Goal: Information Seeking & Learning: Learn about a topic

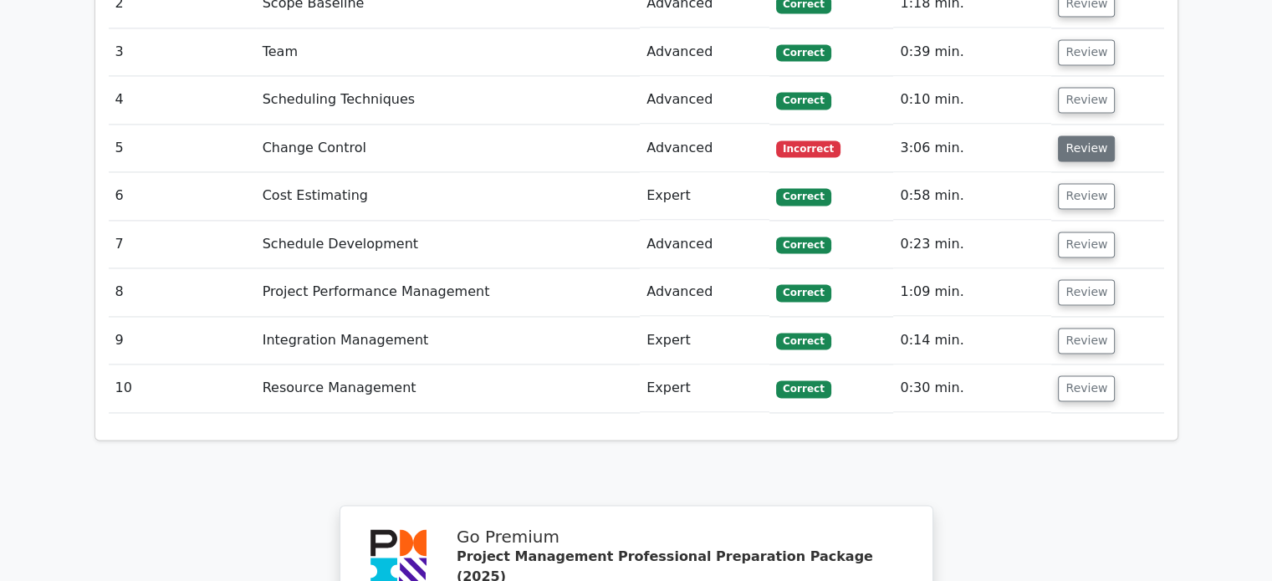
click at [1089, 135] on button "Review" at bounding box center [1086, 148] width 57 height 26
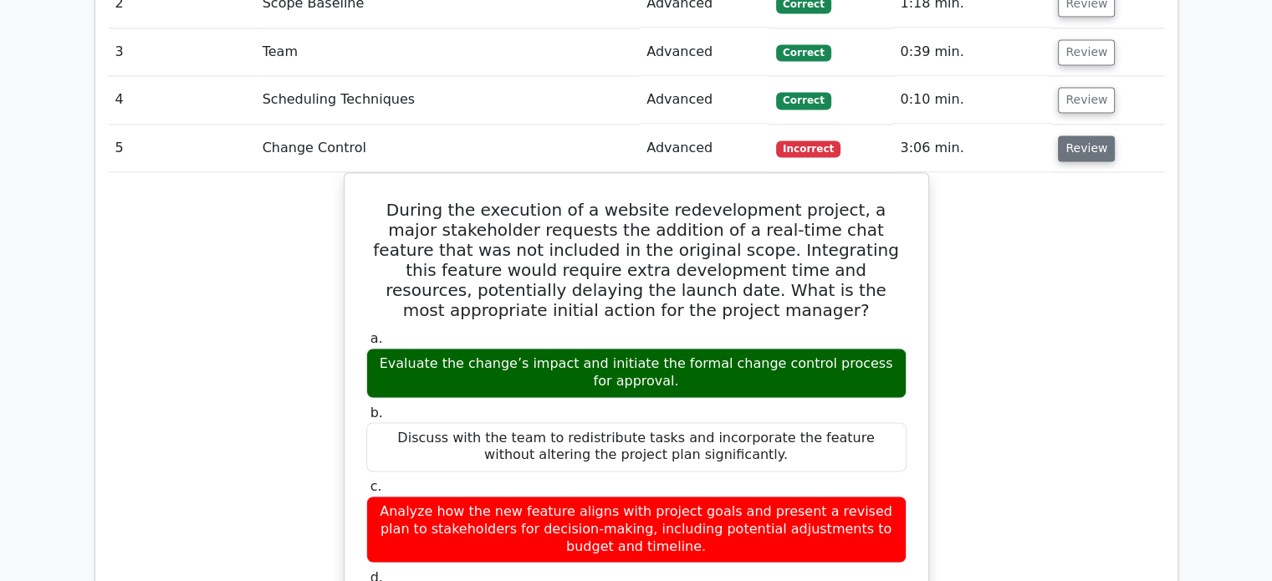
click at [1085, 135] on button "Review" at bounding box center [1086, 148] width 57 height 26
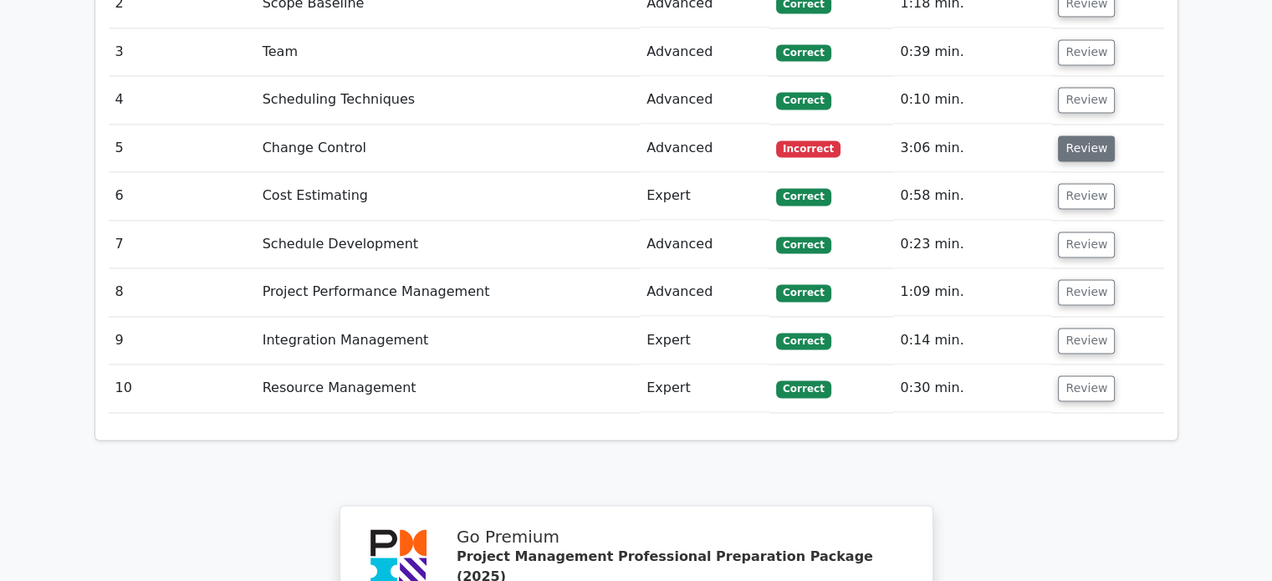
click at [1085, 135] on button "Review" at bounding box center [1086, 148] width 57 height 26
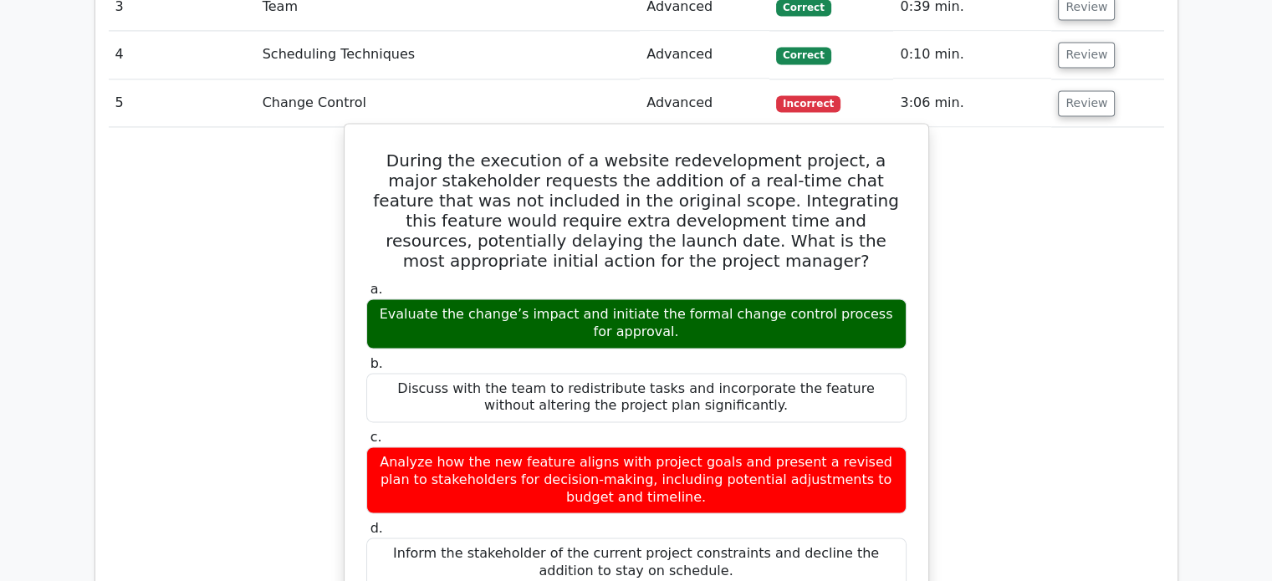
scroll to position [2592, 0]
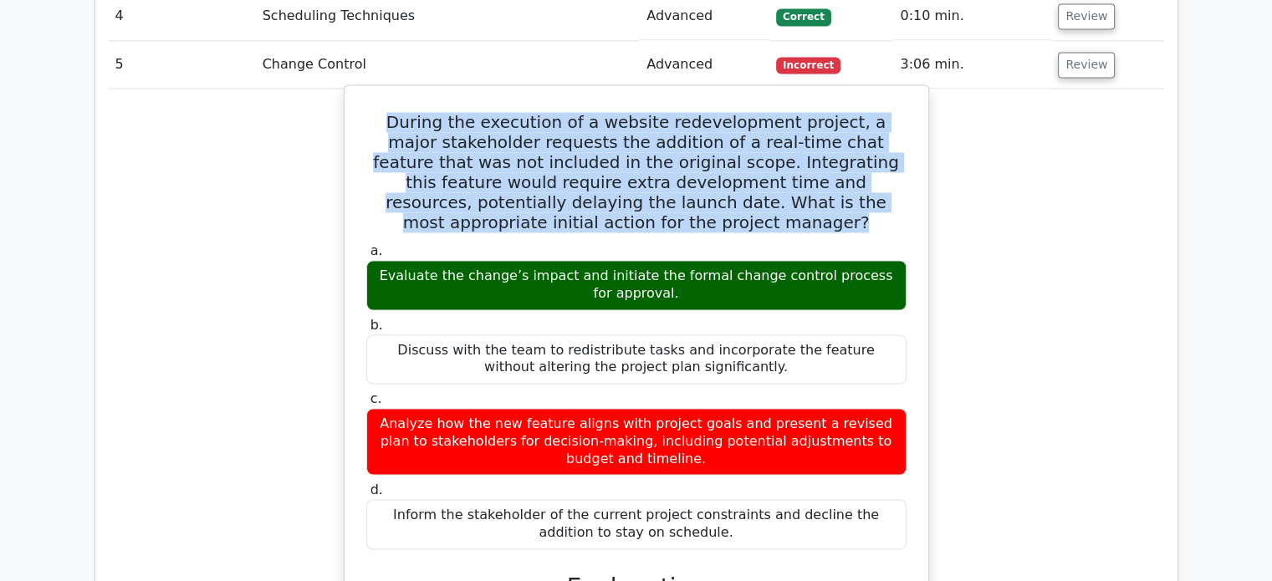
drag, startPoint x: 390, startPoint y: 20, endPoint x: 699, endPoint y: 121, distance: 324.7
click at [699, 121] on h5 "During the execution of a website redevelopment project, a major stakeholder re…" at bounding box center [636, 172] width 543 height 120
copy h5 "During the execution of a website redevelopment project, a major stakeholder re…"
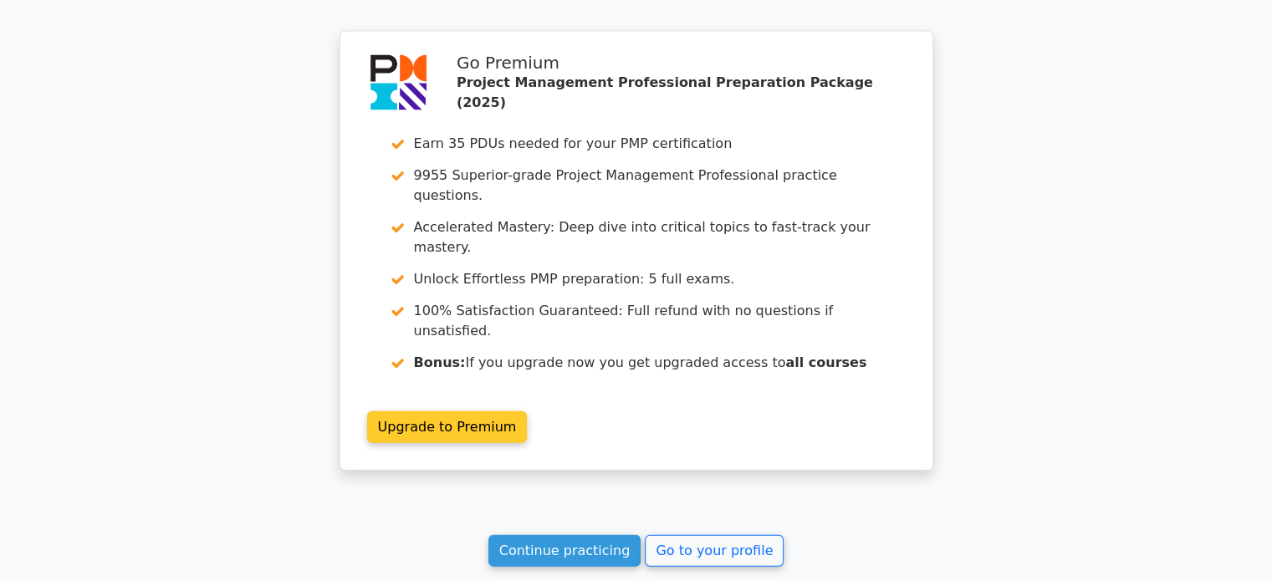
scroll to position [3810, 0]
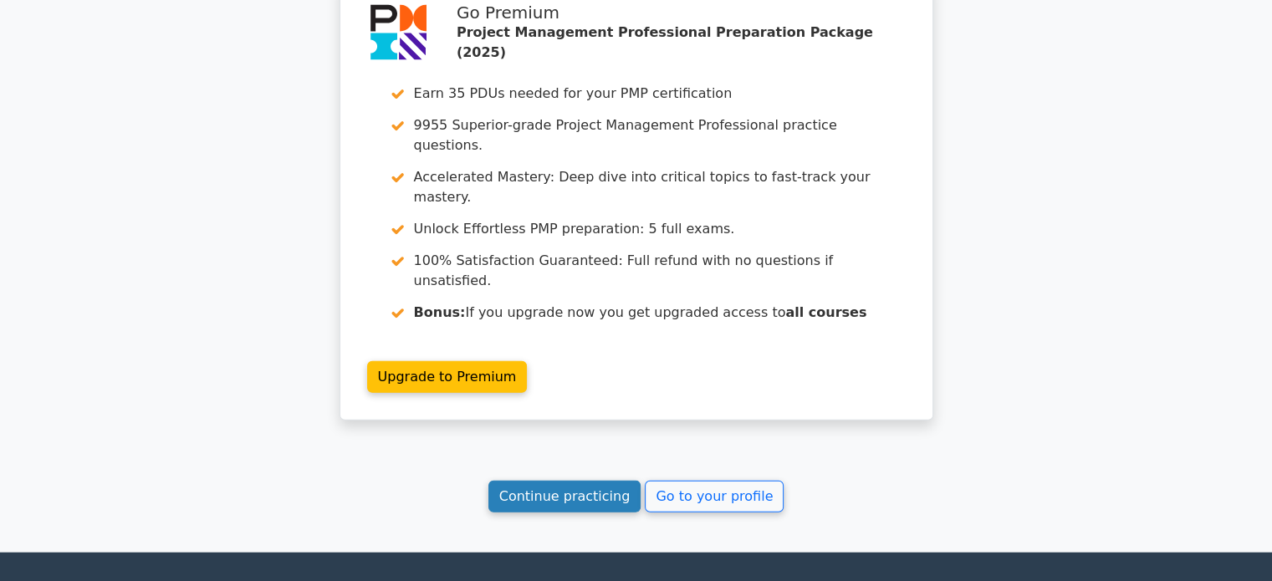
click at [579, 481] on link "Continue practicing" at bounding box center [564, 497] width 153 height 32
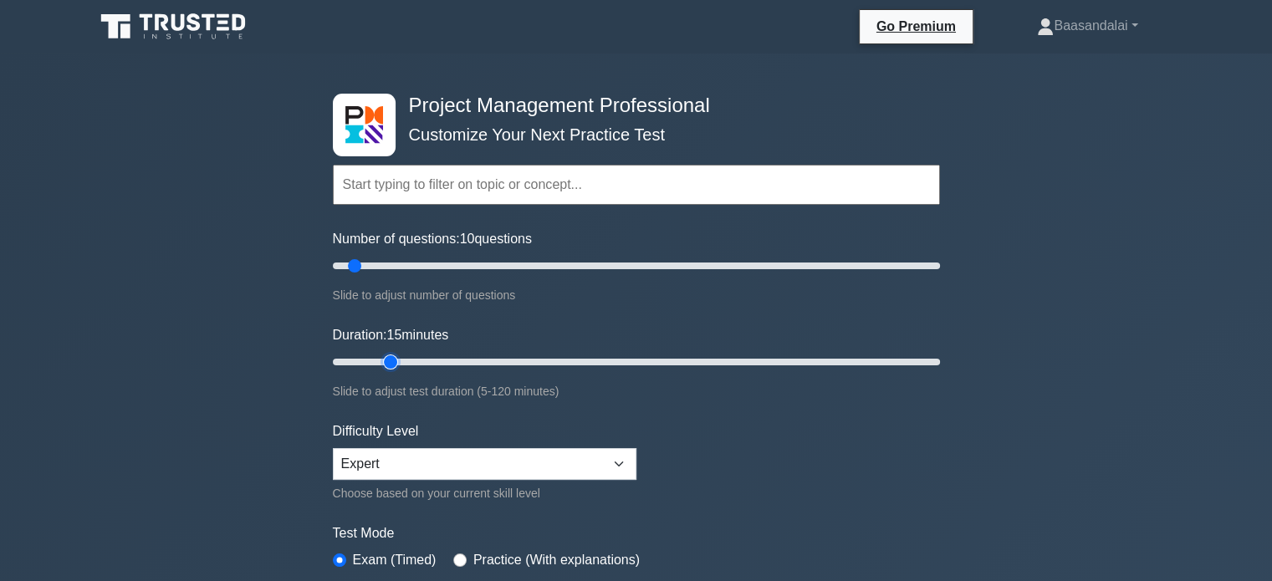
type input "15"
click at [388, 359] on input "Duration: 15 minutes" at bounding box center [636, 362] width 607 height 20
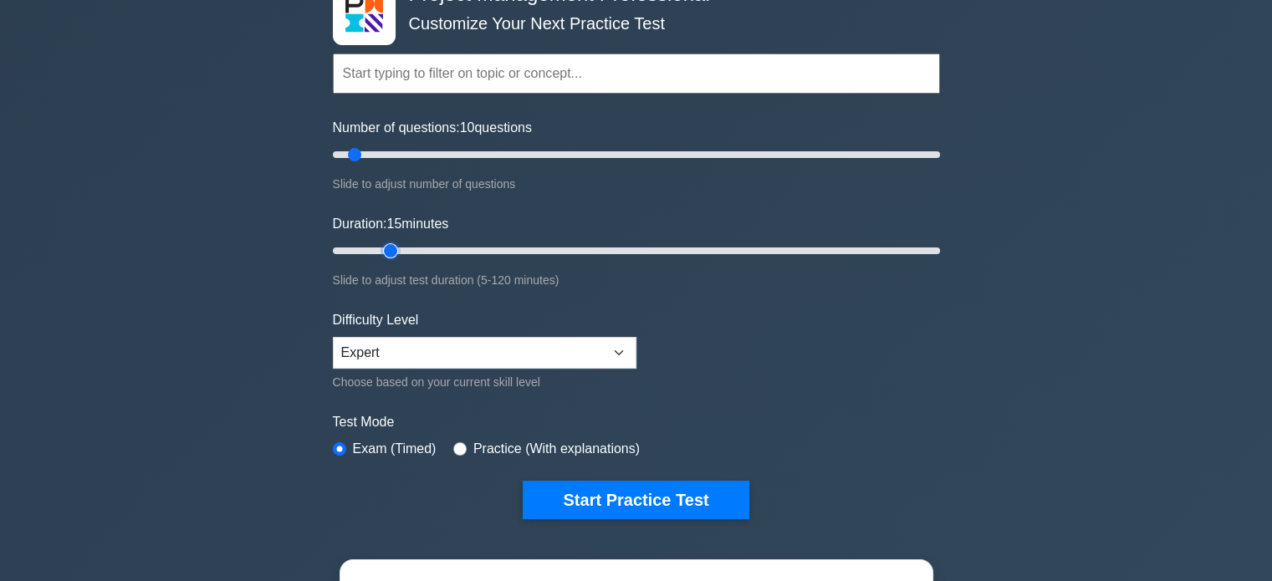
scroll to position [251, 0]
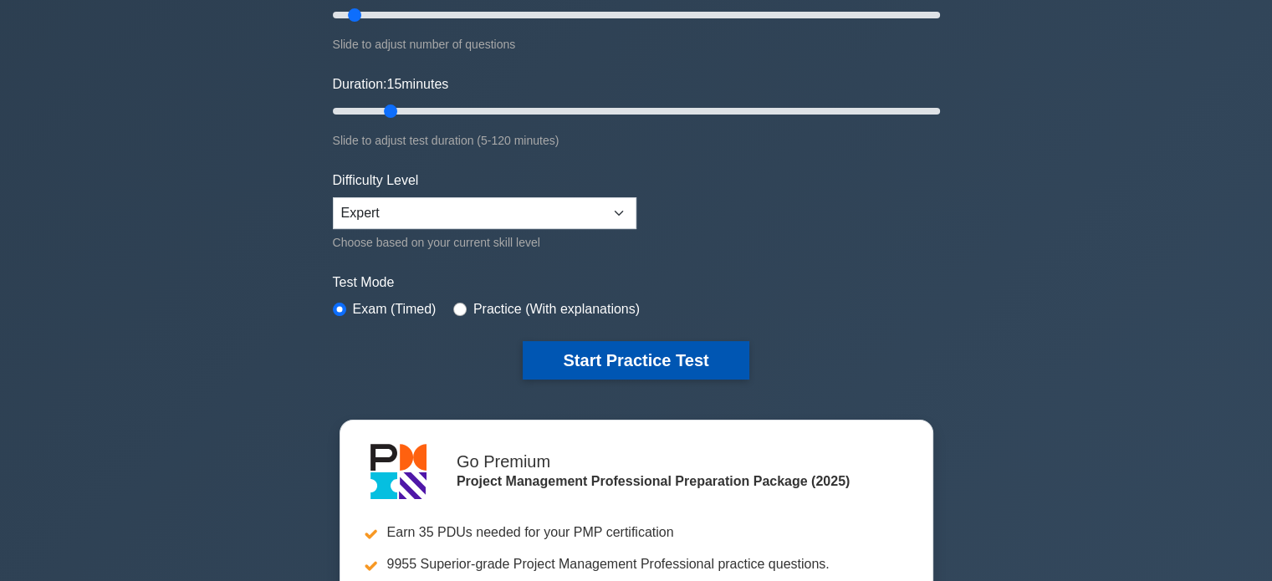
click at [599, 354] on button "Start Practice Test" at bounding box center [636, 360] width 226 height 38
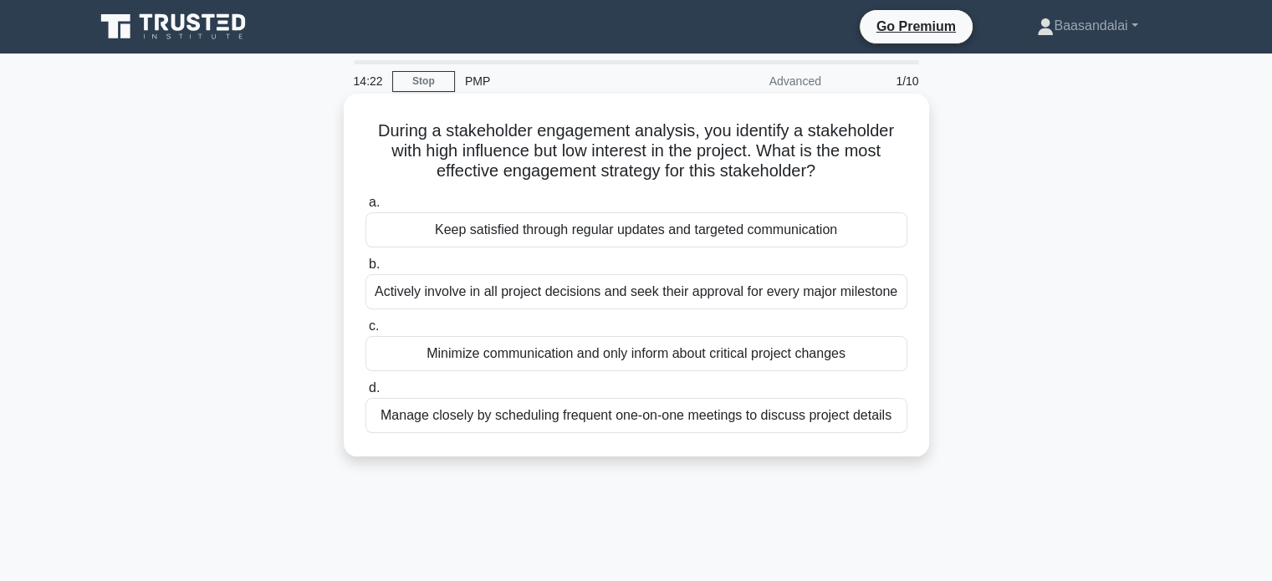
click at [624, 227] on div "Keep satisfied through regular updates and targeted communication" at bounding box center [636, 229] width 542 height 35
click at [365, 208] on input "a. Keep satisfied through regular updates and targeted communication" at bounding box center [365, 202] width 0 height 11
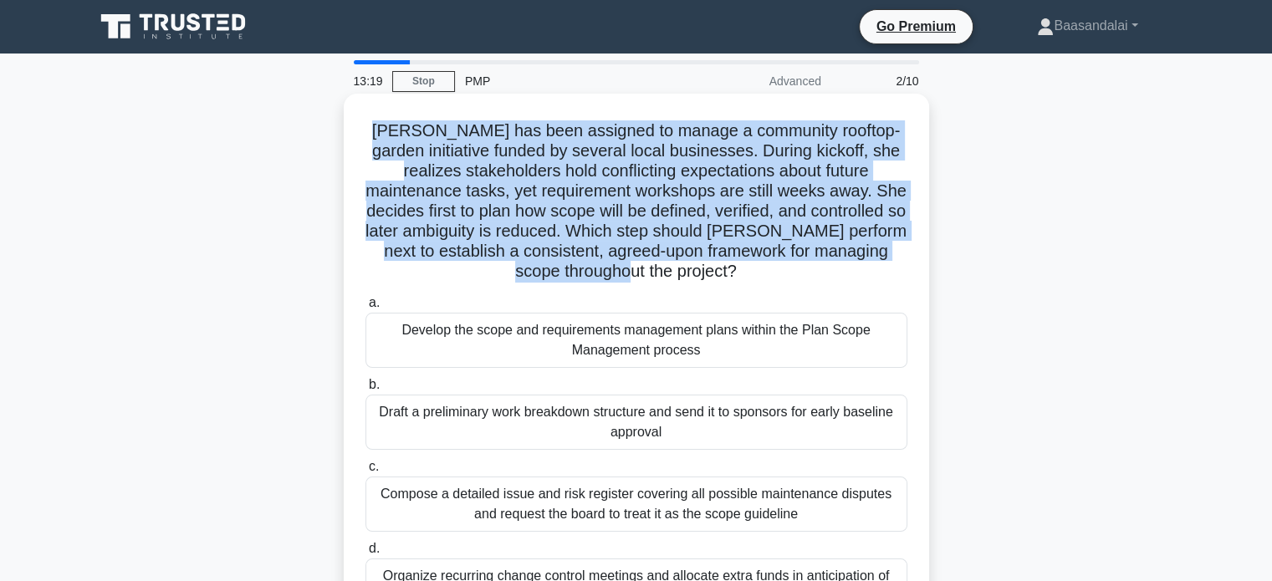
drag, startPoint x: 742, startPoint y: 270, endPoint x: 384, endPoint y: 132, distance: 384.3
click at [384, 132] on h5 "Elena has been assigned to manage a community rooftop-garden initiative funded …" at bounding box center [636, 201] width 545 height 162
copy h5 "Elena has been assigned to manage a community rooftop-garden initiative funded …"
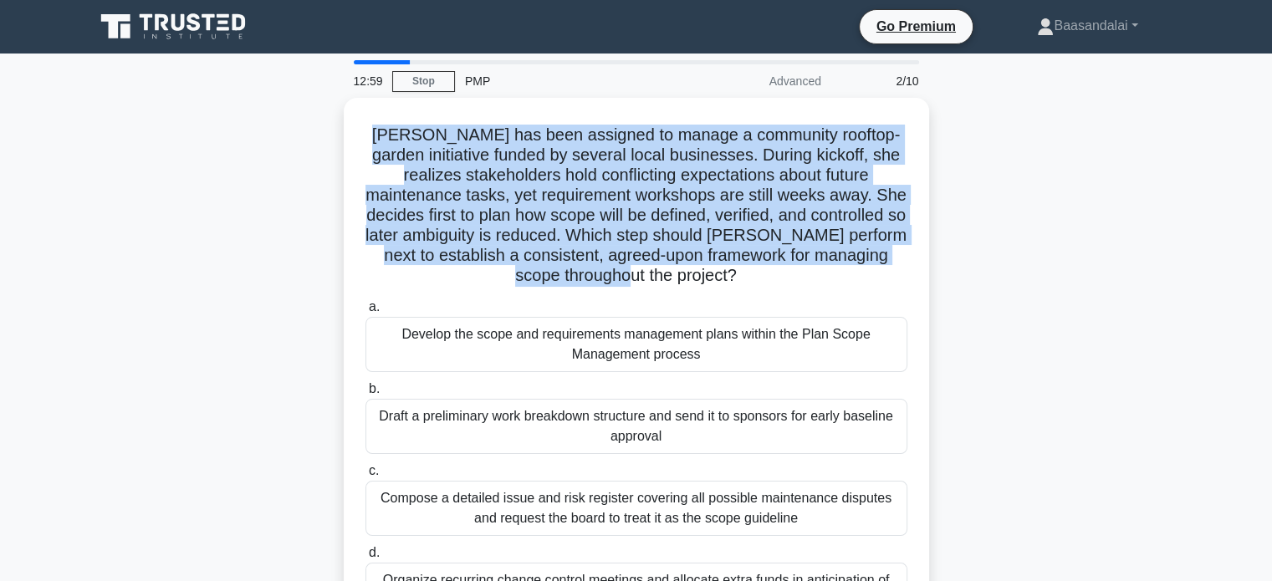
click at [310, 287] on div "Elena has been assigned to manage a community rooftop-garden initiative funded …" at bounding box center [636, 380] width 1104 height 564
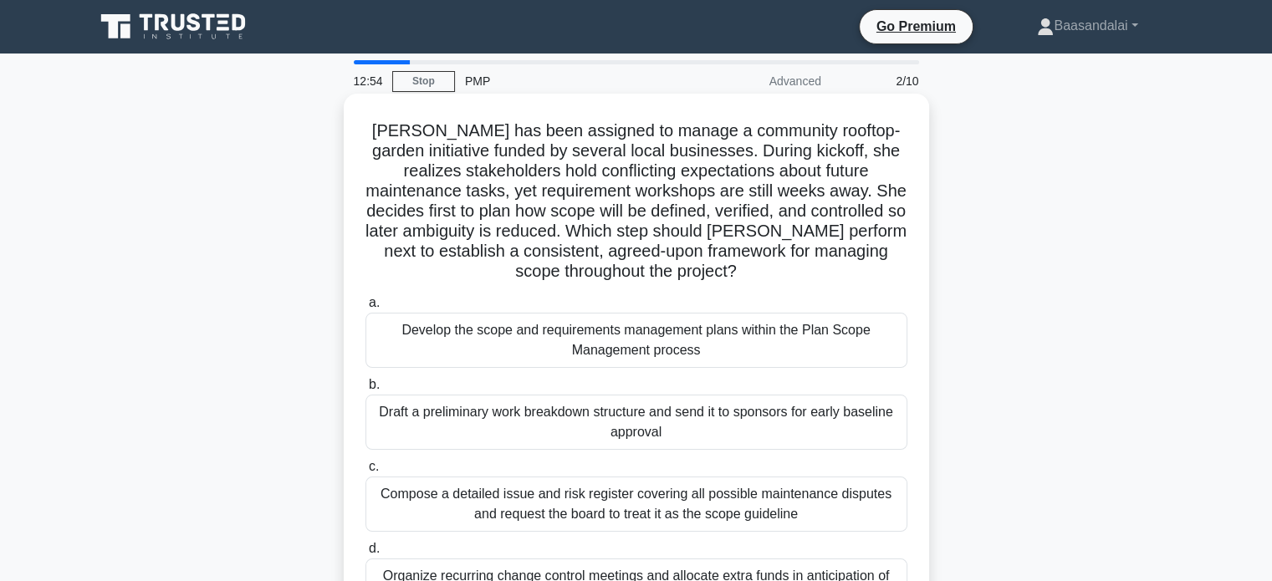
click at [666, 346] on div "Develop the scope and requirements management plans within the Plan Scope Manag…" at bounding box center [636, 340] width 542 height 55
click at [365, 309] on input "a. Develop the scope and requirements management plans within the Plan Scope Ma…" at bounding box center [365, 303] width 0 height 11
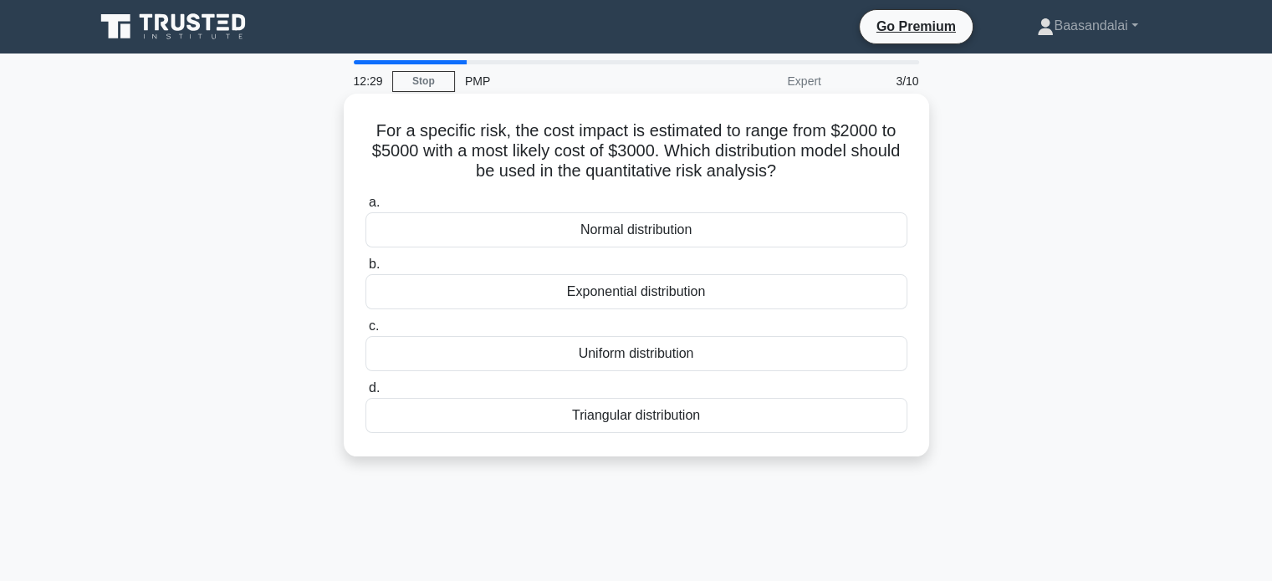
drag, startPoint x: 814, startPoint y: 171, endPoint x: 369, endPoint y: 132, distance: 446.5
click at [369, 132] on h5 "For a specific risk, the cost impact is estimated to range from $2000 to $5000 …" at bounding box center [636, 151] width 545 height 62
copy h5 "For a specific risk, the cost impact is estimated to range from $2000 to $5000 …"
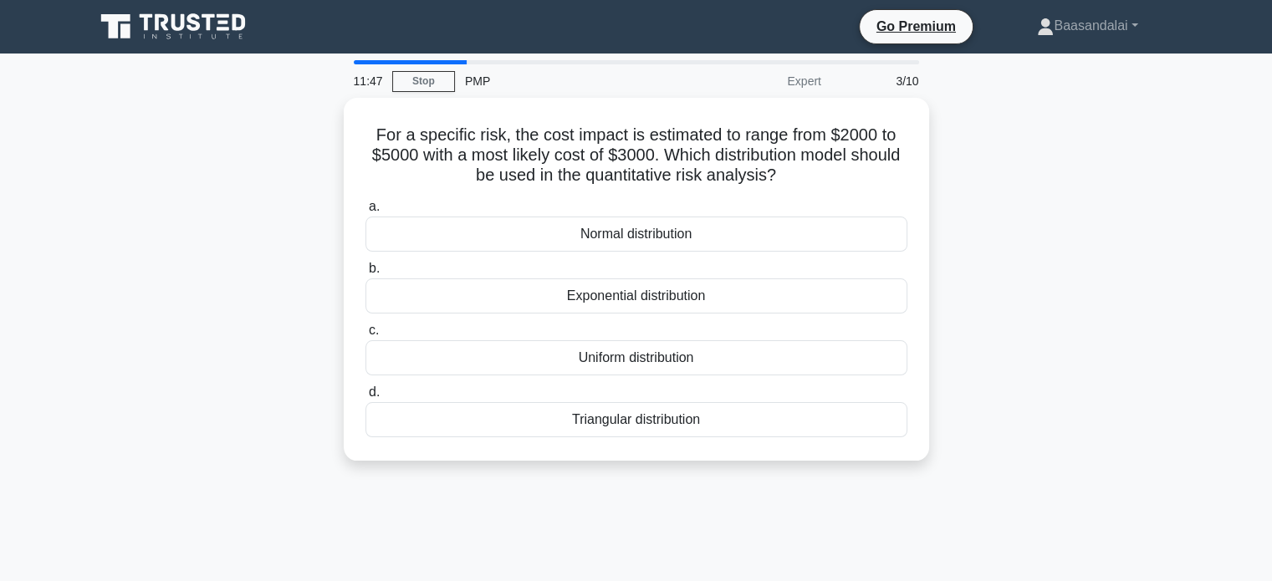
click at [136, 170] on div "For a specific risk, the cost impact is estimated to range from $2000 to $5000 …" at bounding box center [636, 289] width 1104 height 383
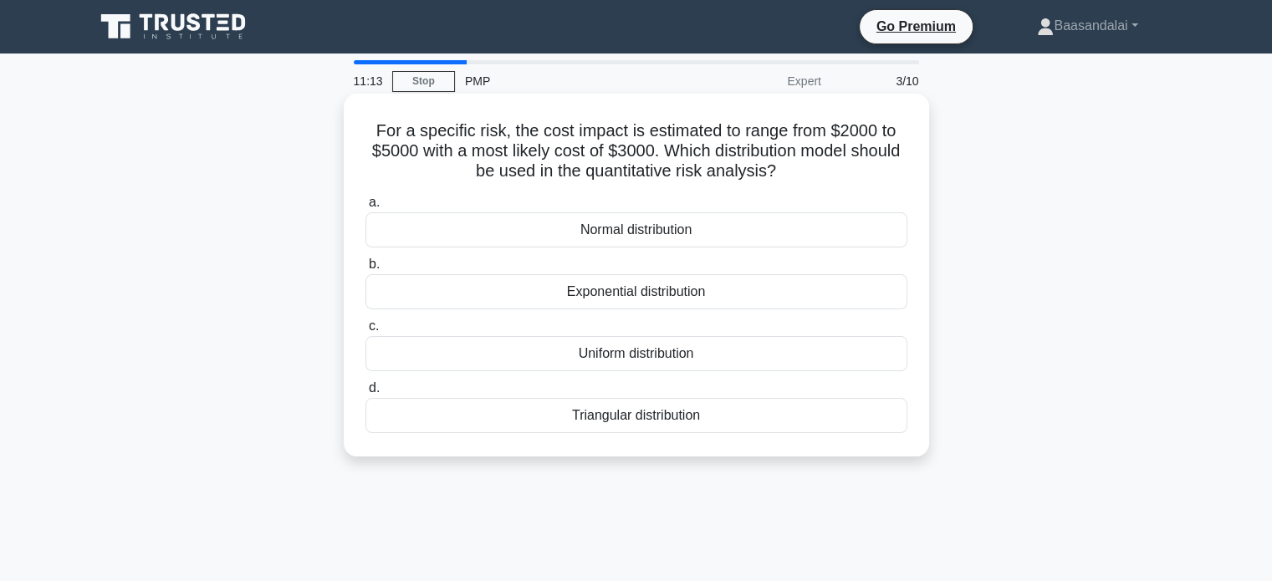
click at [632, 420] on div "Triangular distribution" at bounding box center [636, 415] width 542 height 35
click at [365, 394] on input "d. Triangular distribution" at bounding box center [365, 388] width 0 height 11
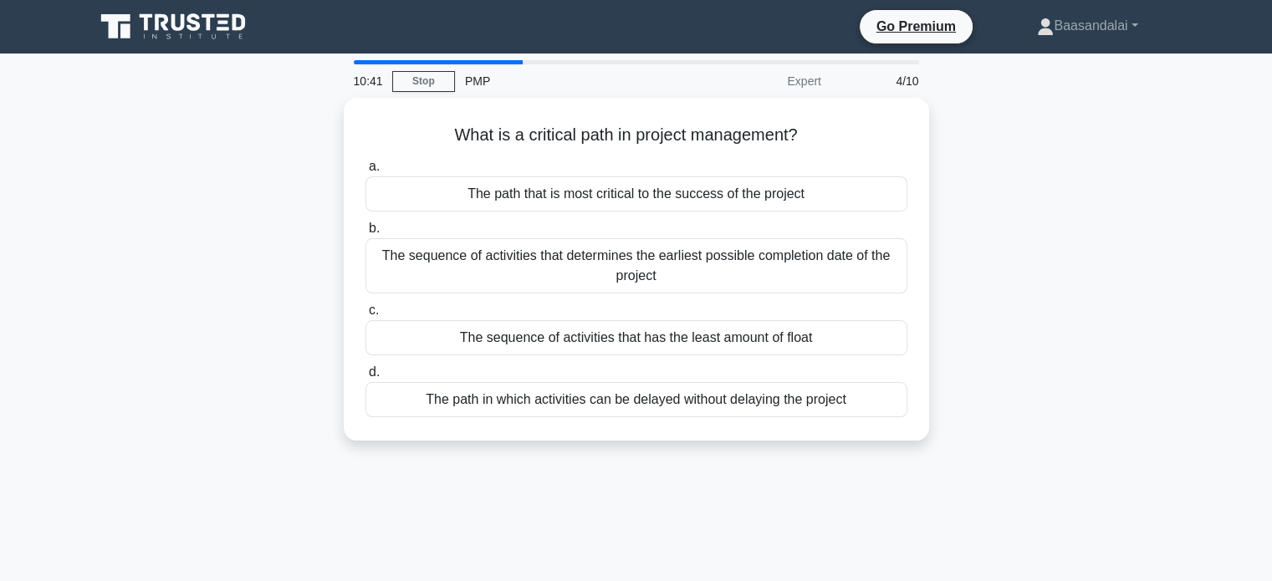
drag, startPoint x: 436, startPoint y: 129, endPoint x: 953, endPoint y: 431, distance: 598.4
click at [953, 431] on div "What is a critical path in project management? .spinner_0XTQ{transform-origin:c…" at bounding box center [636, 279] width 1104 height 363
copy div "What is a critical path in project management? .spinner_0XTQ{transform-origin:c…"
click at [175, 232] on div "What is a critical path in project management? .spinner_0XTQ{transform-origin:c…" at bounding box center [636, 279] width 1104 height 363
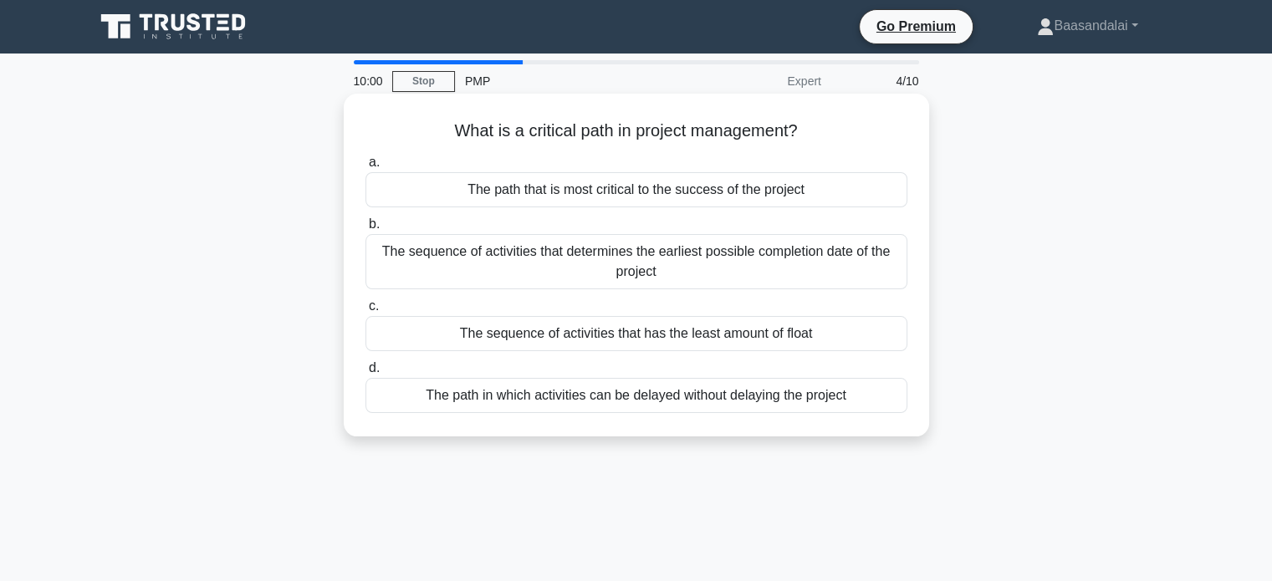
click at [621, 247] on div "The sequence of activities that determines the earliest possible completion dat…" at bounding box center [636, 261] width 542 height 55
click at [365, 230] on input "b. The sequence of activities that determines the earliest possible completion …" at bounding box center [365, 224] width 0 height 11
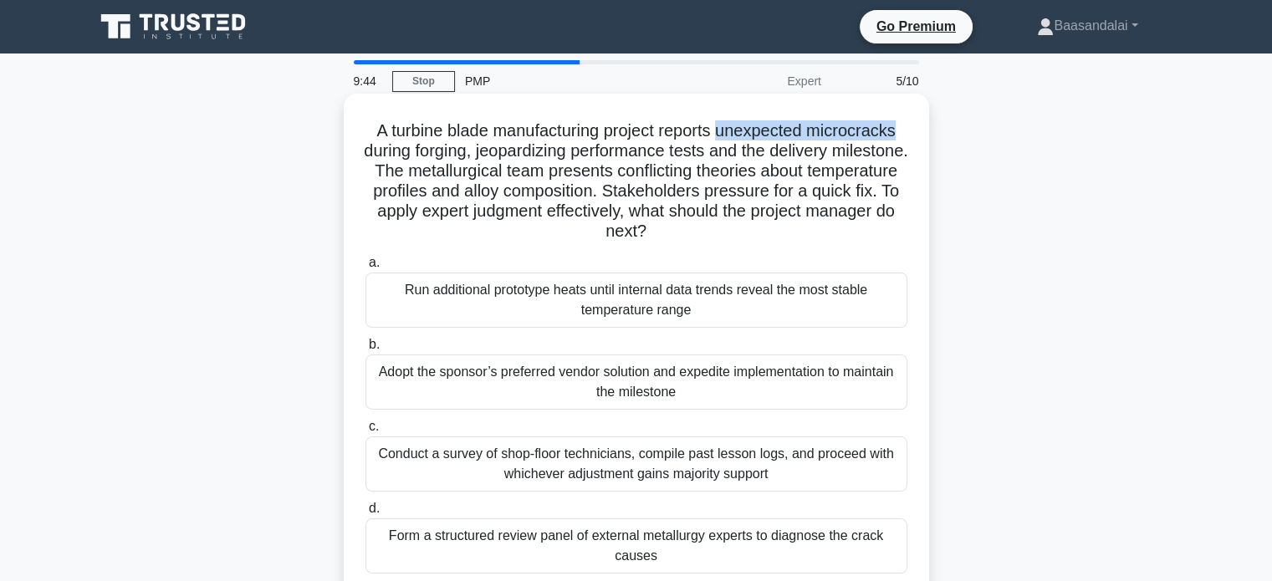
drag, startPoint x: 906, startPoint y: 133, endPoint x: 726, endPoint y: 136, distance: 179.8
click at [726, 136] on h5 "A turbine blade manufacturing project reports unexpected microcracks during for…" at bounding box center [636, 181] width 545 height 122
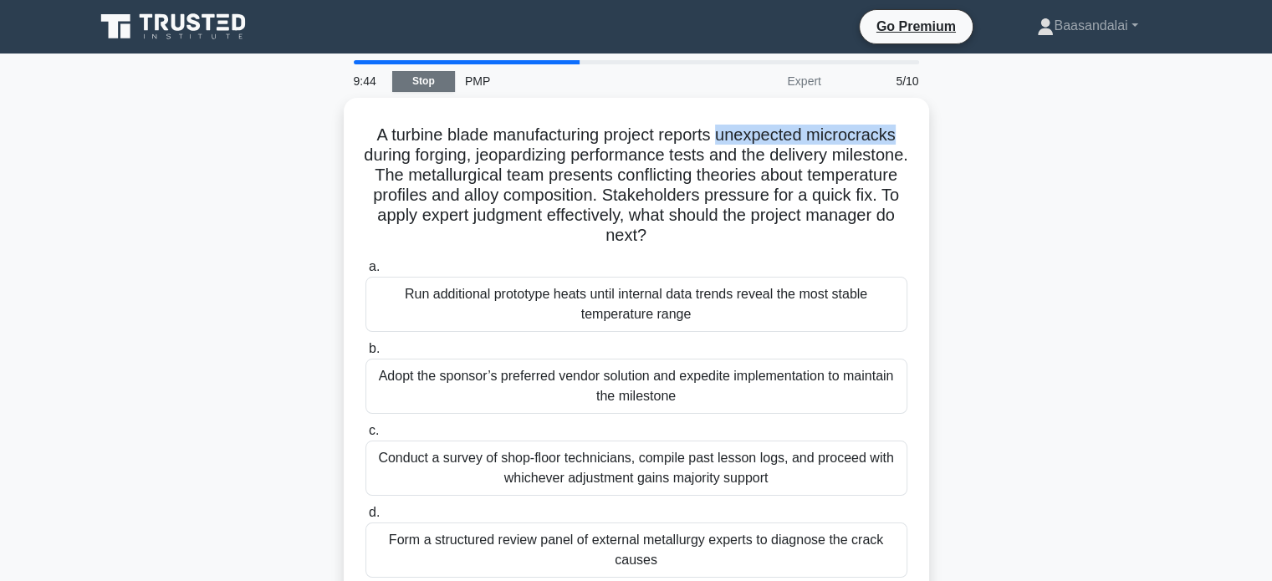
copy h5 "unexpected microcracks"
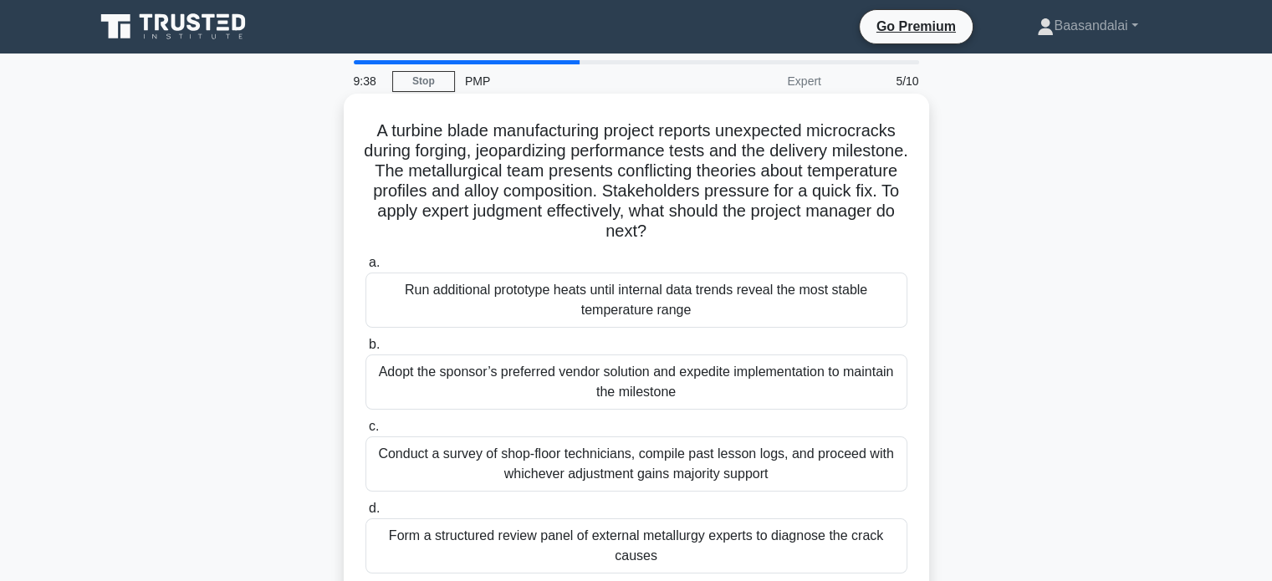
click at [351, 183] on div "A turbine blade manufacturing project reports unexpected microcracks during for…" at bounding box center [636, 345] width 572 height 490
drag, startPoint x: 447, startPoint y: 152, endPoint x: 605, endPoint y: 156, distance: 157.2
click at [605, 156] on h5 "A turbine blade manufacturing project reports unexpected microcracks during for…" at bounding box center [636, 181] width 545 height 122
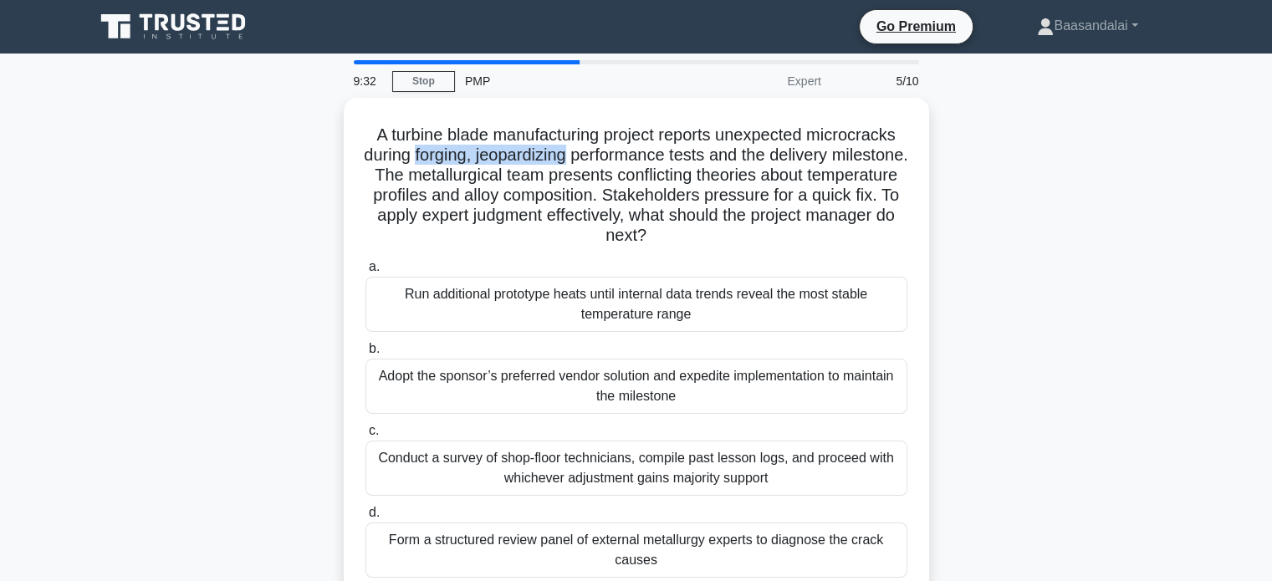
copy h5 "forging, jeopardizing"
click at [237, 213] on div "A turbine blade manufacturing project reports unexpected microcracks during for…" at bounding box center [636, 359] width 1104 height 523
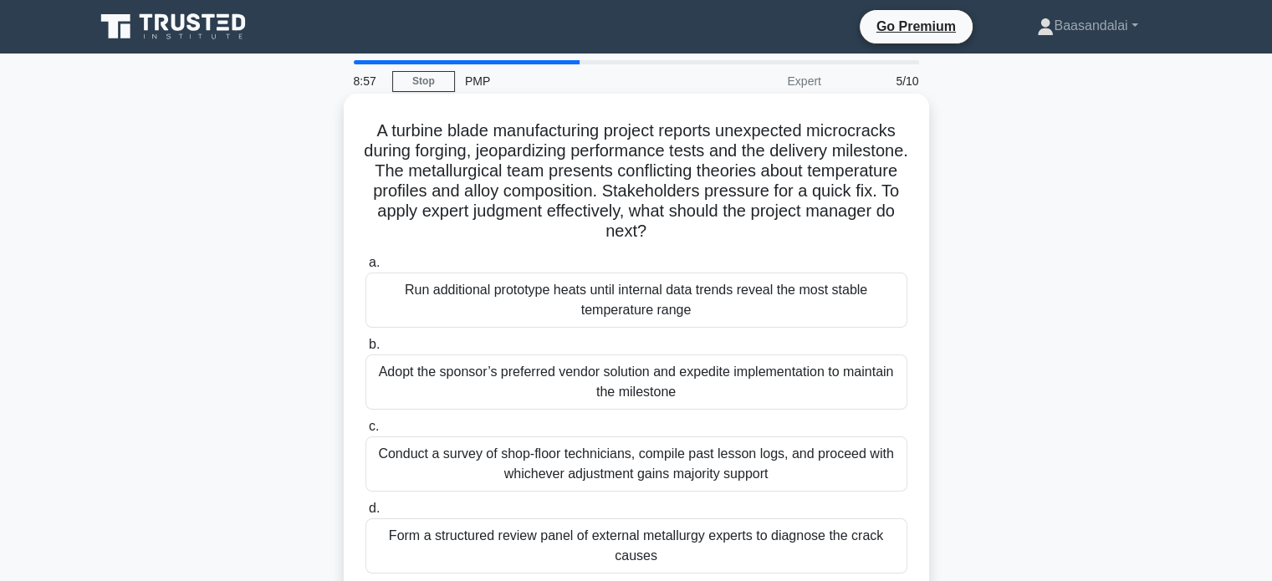
click at [536, 169] on h5 "A turbine blade manufacturing project reports unexpected microcracks during for…" at bounding box center [636, 181] width 545 height 122
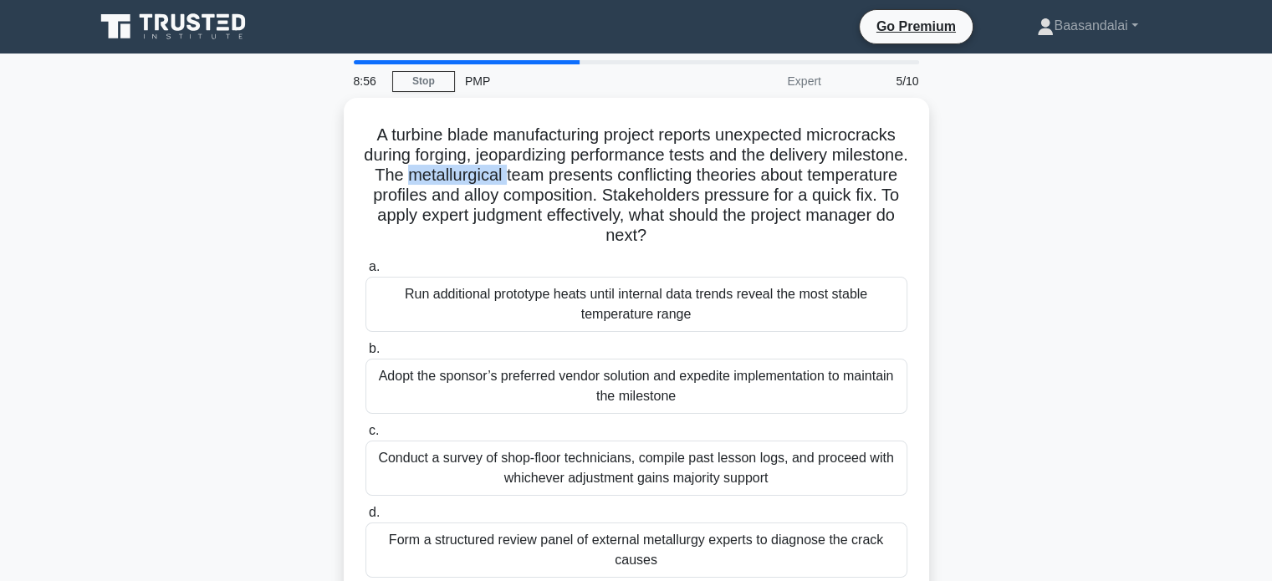
copy h5 "metallurgical"
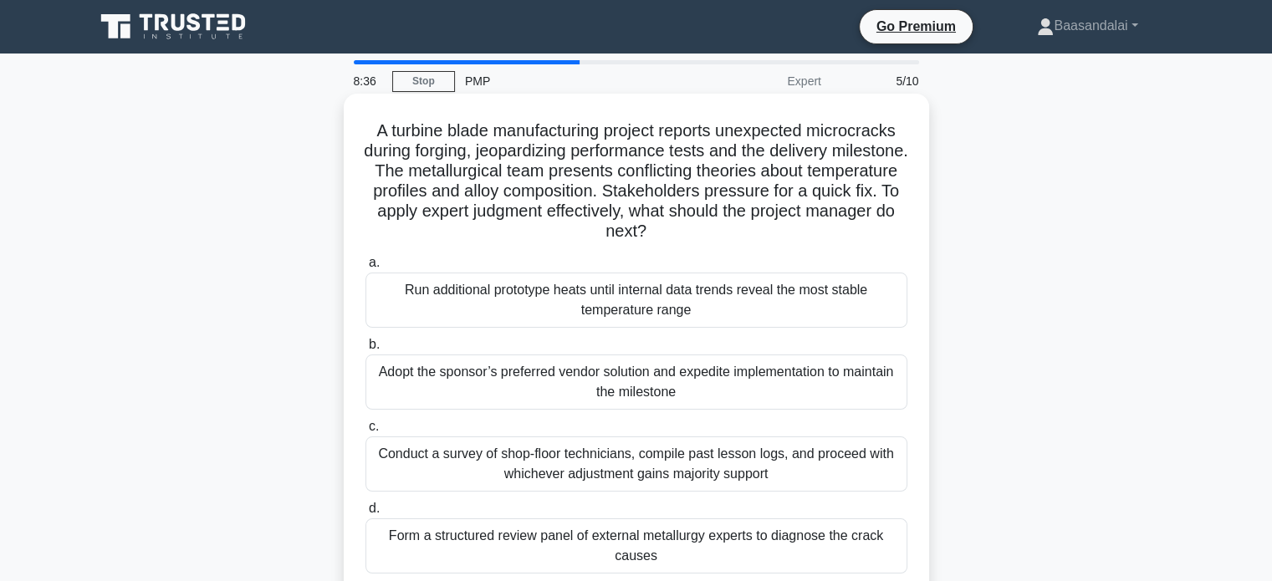
click at [381, 198] on h5 "A turbine blade manufacturing project reports unexpected microcracks during for…" at bounding box center [636, 181] width 545 height 122
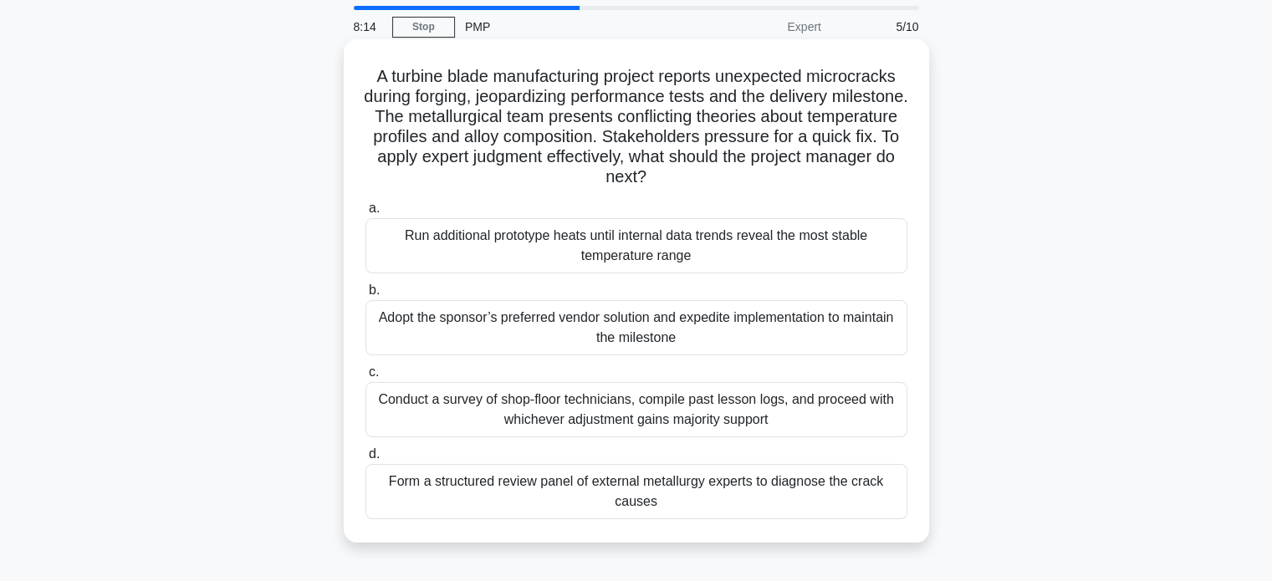
scroll to position [84, 0]
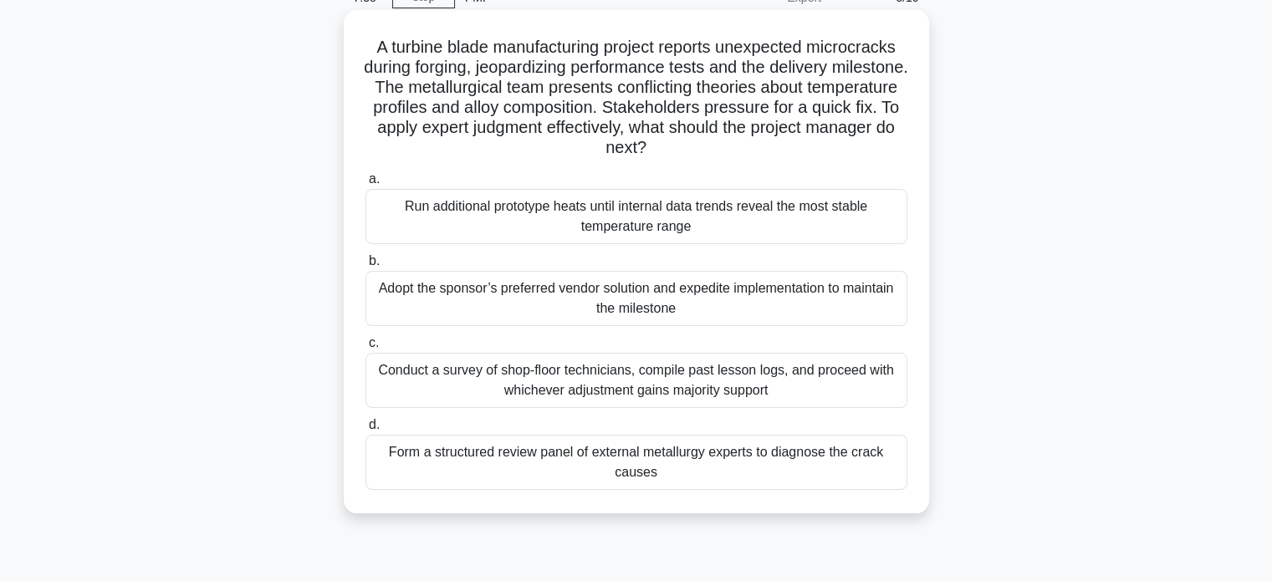
drag, startPoint x: 438, startPoint y: 122, endPoint x: 697, endPoint y: 140, distance: 259.8
click at [699, 140] on h5 "A turbine blade manufacturing project reports unexpected microcracks during for…" at bounding box center [636, 98] width 545 height 122
copy h5 "To apply expert judgment effectively, what should the project manager do next?"
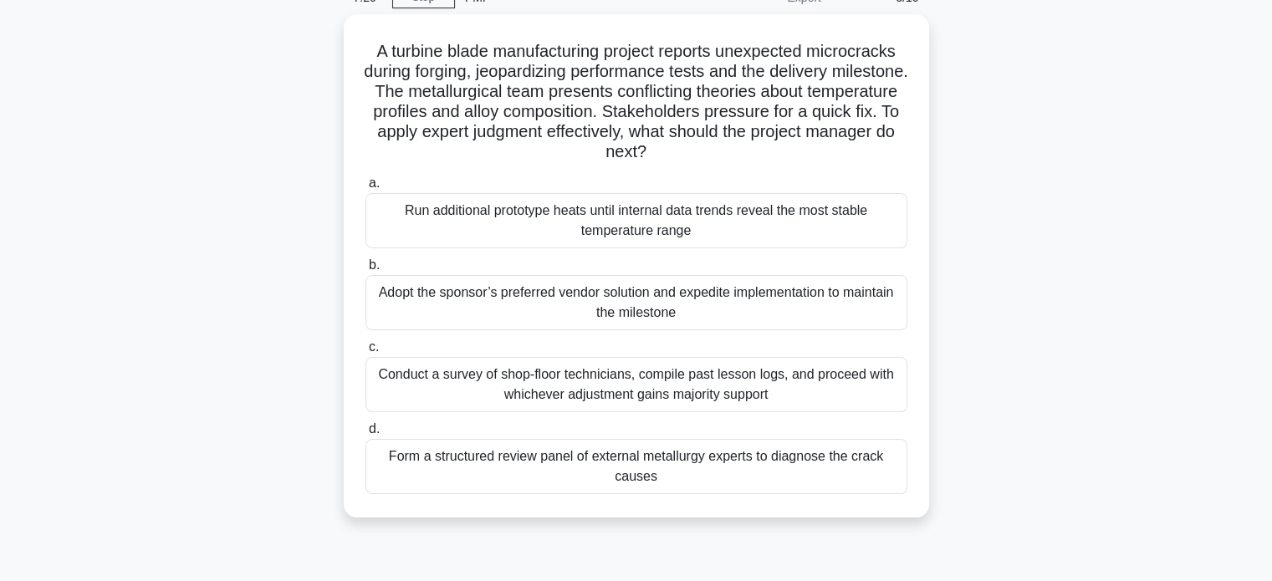
click at [202, 203] on div "A turbine blade manufacturing project reports unexpected microcracks during for…" at bounding box center [636, 275] width 1104 height 523
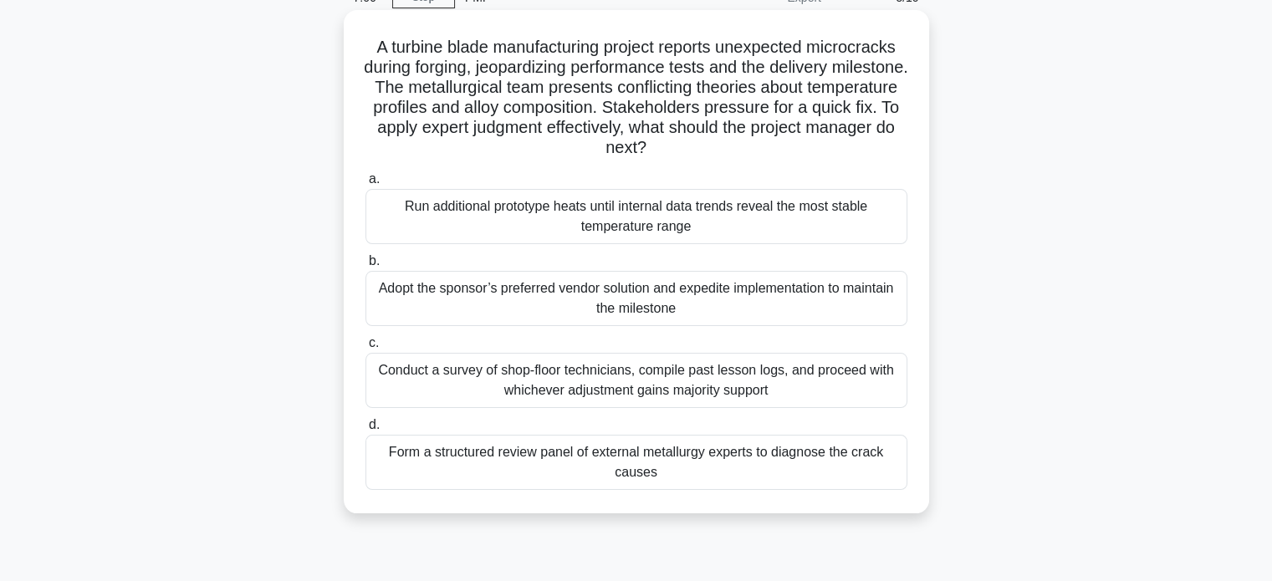
click at [696, 461] on div "Form a structured review panel of external metallurgy experts to diagnose the c…" at bounding box center [636, 462] width 542 height 55
click at [365, 431] on input "d. Form a structured review panel of external metallurgy experts to diagnose th…" at bounding box center [365, 425] width 0 height 11
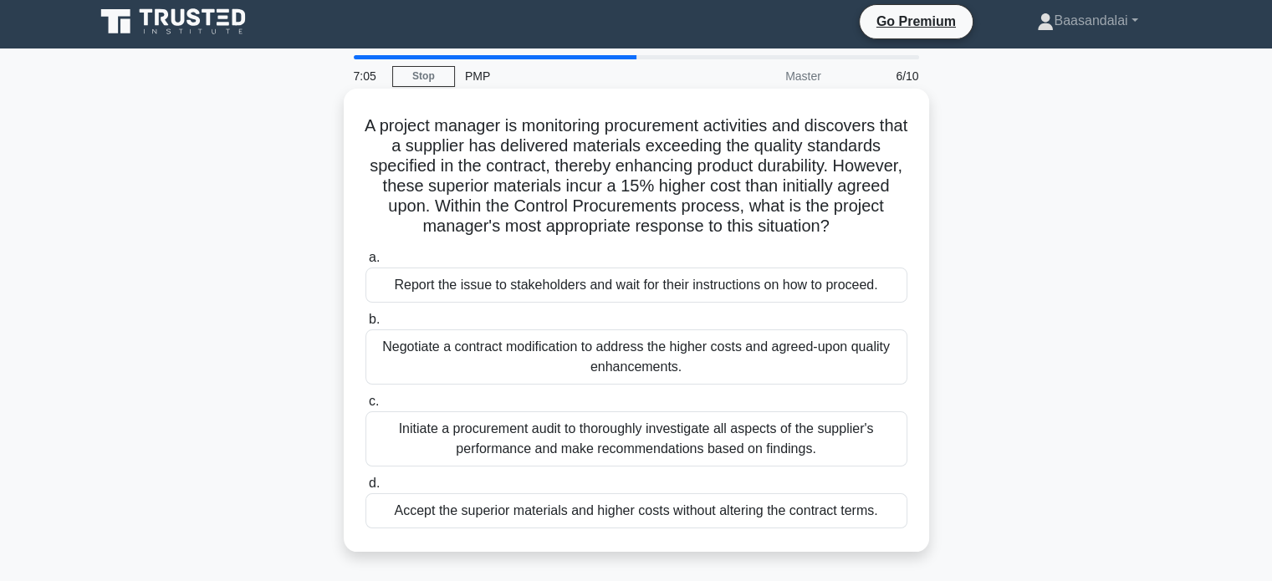
scroll to position [0, 0]
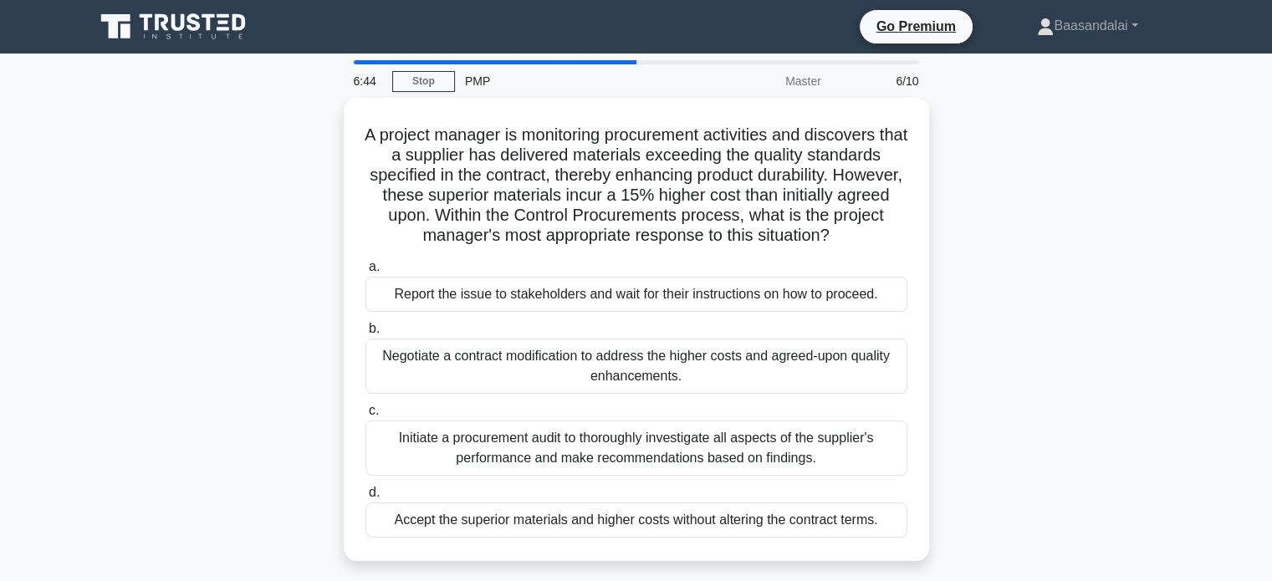
click at [71, 319] on main "6:44 Stop PMP Master 6/10 A project manager is monitoring procurement activitie…" at bounding box center [636, 478] width 1272 height 849
click at [113, 370] on div "A project manager is monitoring procurement activities and discovers that a sup…" at bounding box center [636, 339] width 1104 height 483
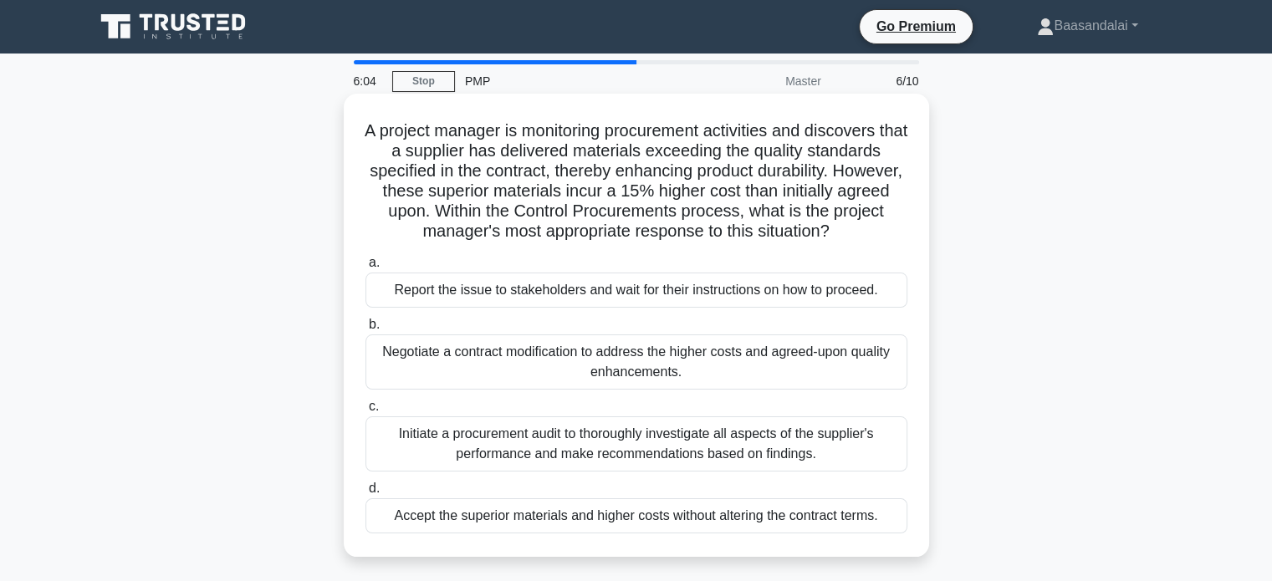
click at [823, 166] on h5 "A project manager is monitoring procurement activities and discovers that a sup…" at bounding box center [636, 181] width 545 height 122
copy h5 "durability"
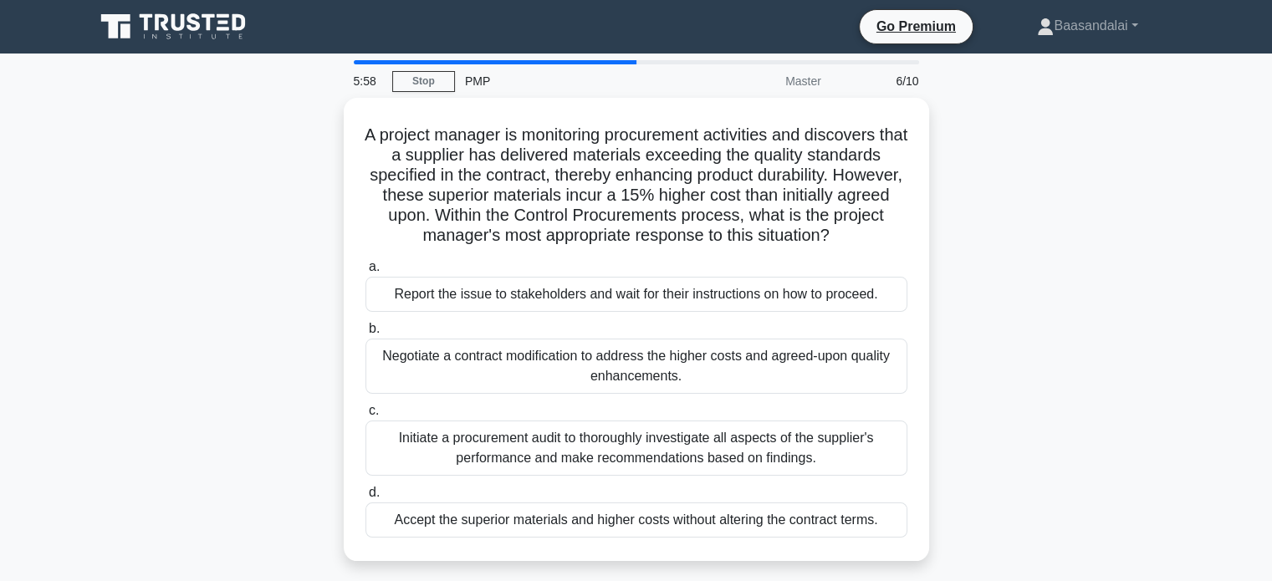
click at [305, 202] on div "A project manager is monitoring procurement activities and discovers that a sup…" at bounding box center [636, 339] width 1104 height 483
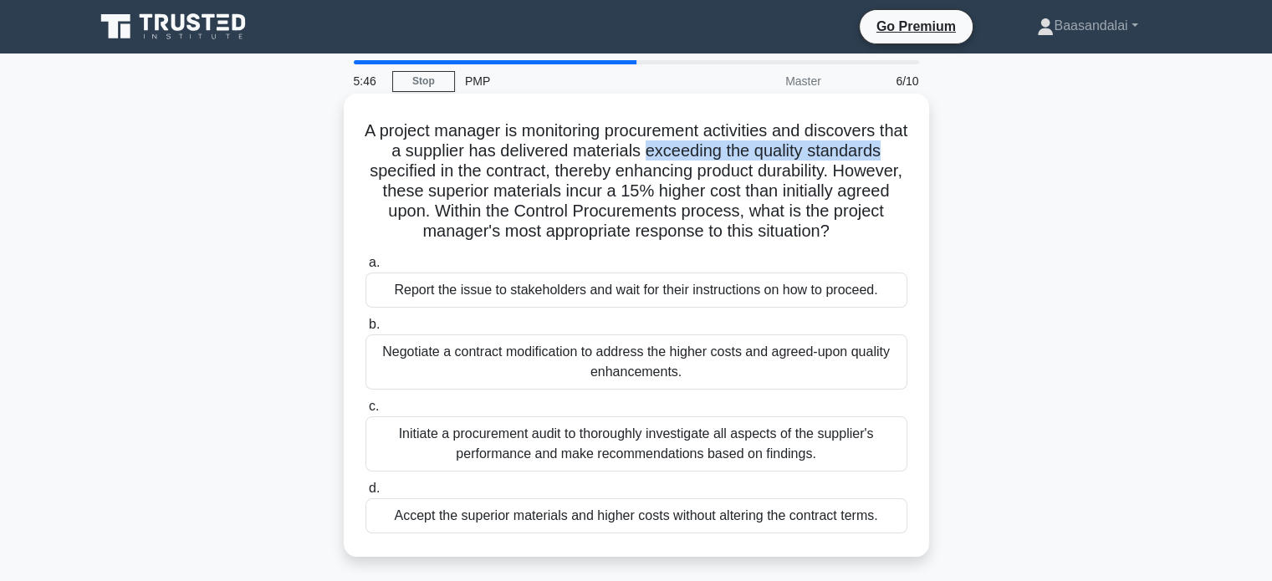
drag, startPoint x: 661, startPoint y: 153, endPoint x: 903, endPoint y: 147, distance: 241.7
click at [903, 147] on h5 "A project manager is monitoring procurement activities and discovers that a sup…" at bounding box center [636, 181] width 545 height 122
copy h5 "exceeding the quality standards"
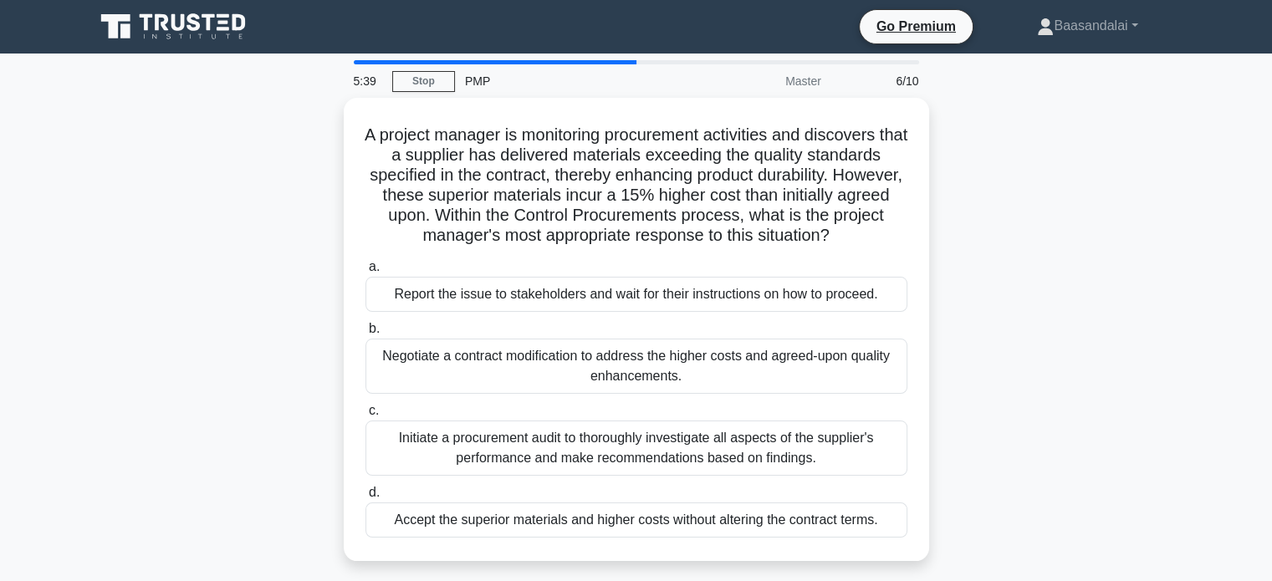
click at [216, 339] on div "A project manager is monitoring procurement activities and discovers that a sup…" at bounding box center [636, 339] width 1104 height 483
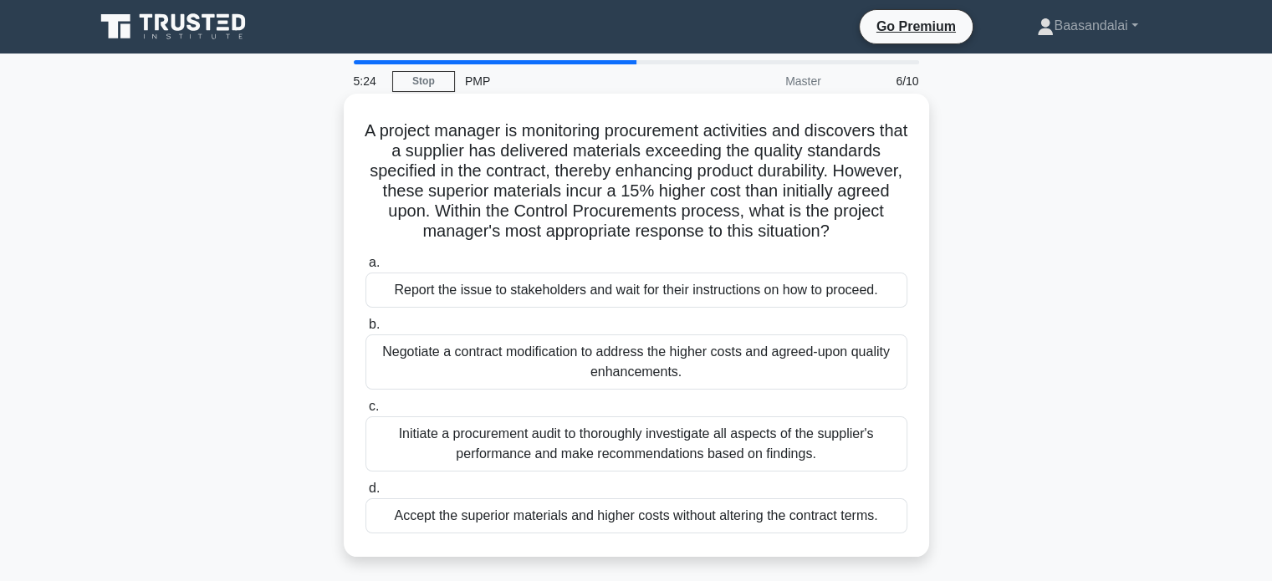
click at [694, 366] on div "Negotiate a contract modification to address the higher costs and agreed-upon q…" at bounding box center [636, 361] width 542 height 55
click at [365, 330] on input "b. Negotiate a contract modification to address the higher costs and agreed-upo…" at bounding box center [365, 324] width 0 height 11
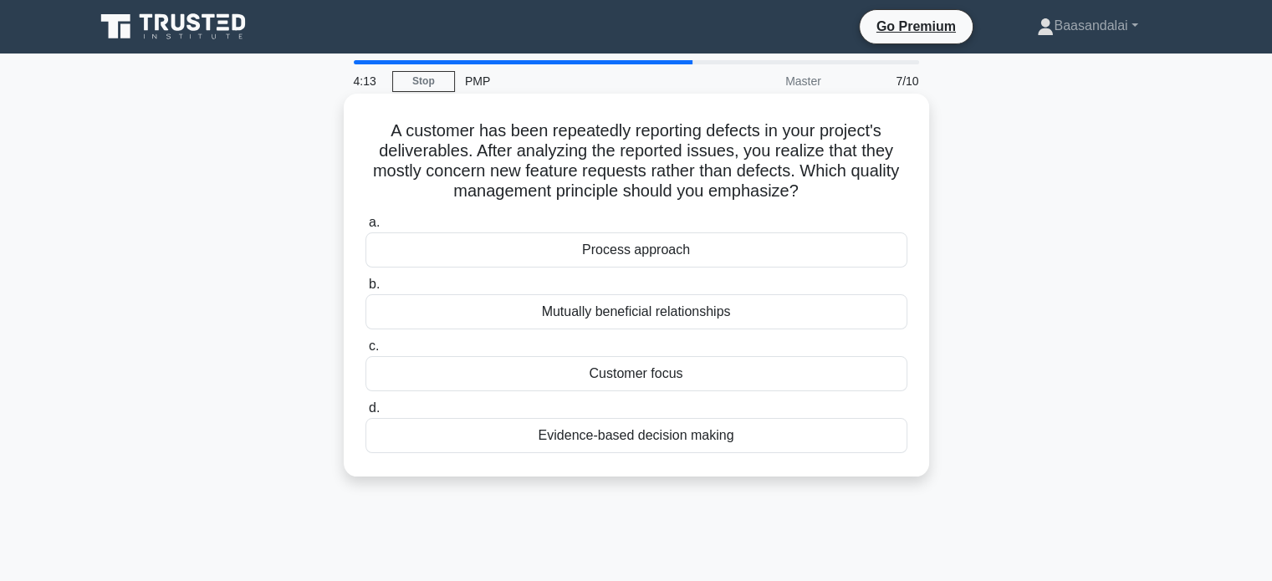
click at [749, 193] on h5 "A customer has been repeatedly reporting defects in your project's deliverables…" at bounding box center [636, 161] width 545 height 82
copy h5 "emphasize"
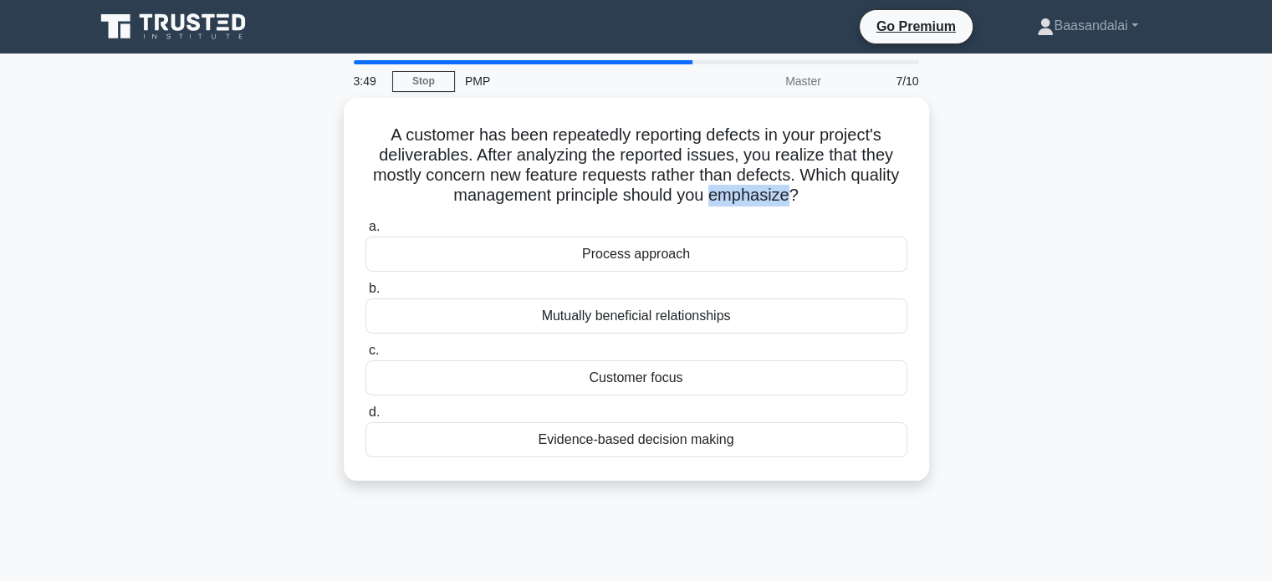
drag, startPoint x: 378, startPoint y: 125, endPoint x: 955, endPoint y: 462, distance: 668.1
click at [955, 462] on div "A customer has been repeatedly reporting defects in your project's deliverables…" at bounding box center [636, 299] width 1104 height 403
drag, startPoint x: 131, startPoint y: 309, endPoint x: 394, endPoint y: 316, distance: 262.6
click at [133, 309] on div "A customer has been repeatedly reporting defects in your project's deliverables…" at bounding box center [636, 299] width 1104 height 403
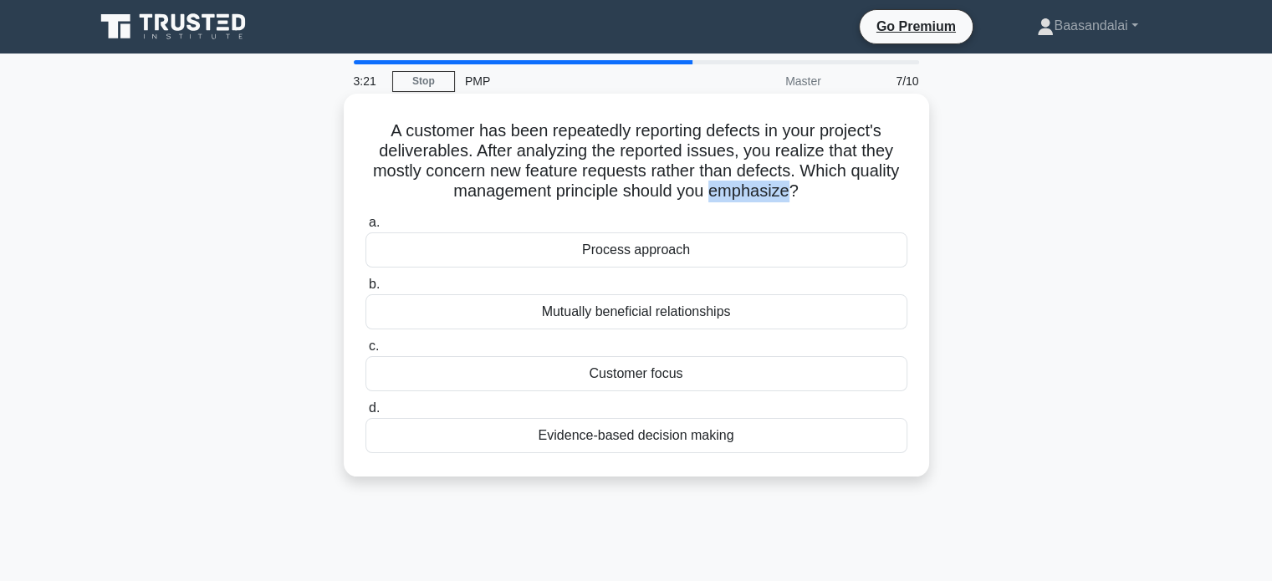
click at [604, 344] on label "c. Customer focus" at bounding box center [636, 363] width 542 height 55
click at [365, 344] on input "c. Customer focus" at bounding box center [365, 346] width 0 height 11
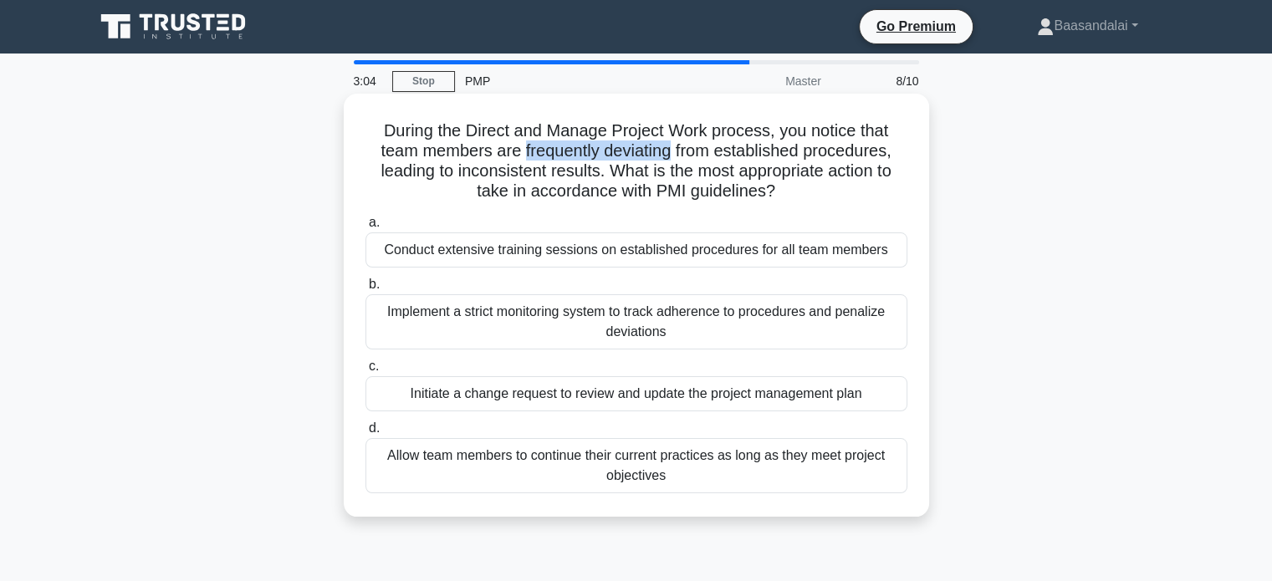
drag, startPoint x: 518, startPoint y: 153, endPoint x: 669, endPoint y: 150, distance: 150.5
click at [669, 150] on h5 "During the Direct and Manage Project Work process, you notice that team members…" at bounding box center [636, 161] width 545 height 82
drag, startPoint x: 186, startPoint y: 238, endPoint x: 466, endPoint y: 211, distance: 280.6
click at [187, 237] on div "During the Direct and Manage Project Work process, you notice that team members…" at bounding box center [636, 319] width 1104 height 443
click at [772, 161] on h5 "During the Direct and Manage Project Work process, you notice that team members…" at bounding box center [636, 161] width 545 height 82
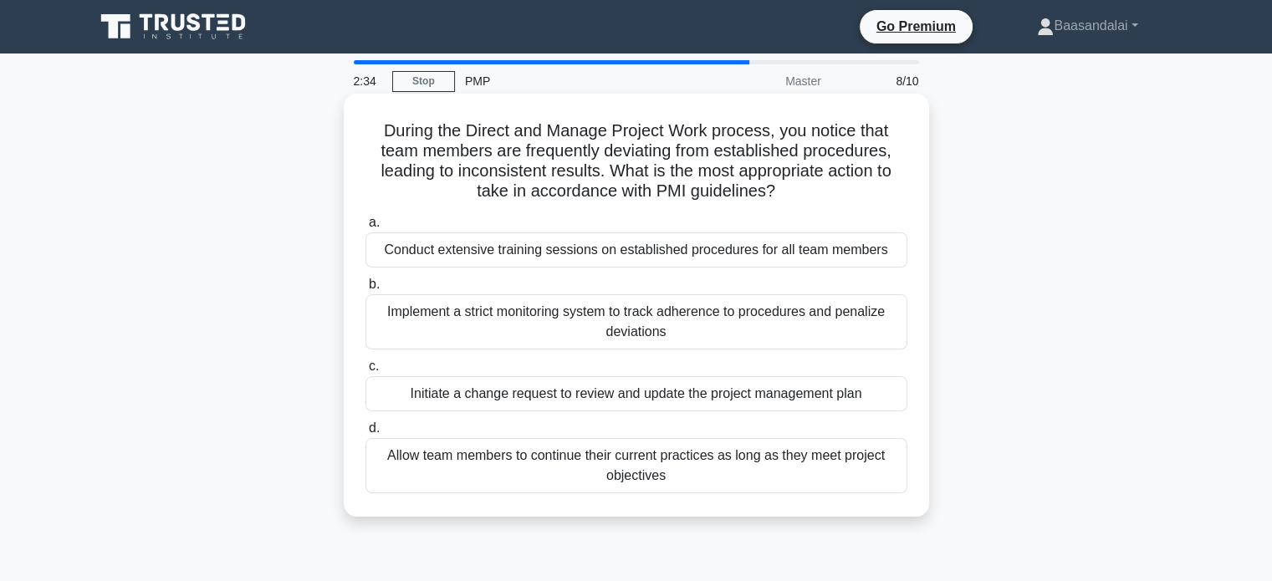
click at [603, 249] on div "Conduct extensive training sessions on established procedures for all team memb…" at bounding box center [636, 249] width 542 height 35
click at [365, 228] on input "a. Conduct extensive training sessions on established procedures for all team m…" at bounding box center [365, 222] width 0 height 11
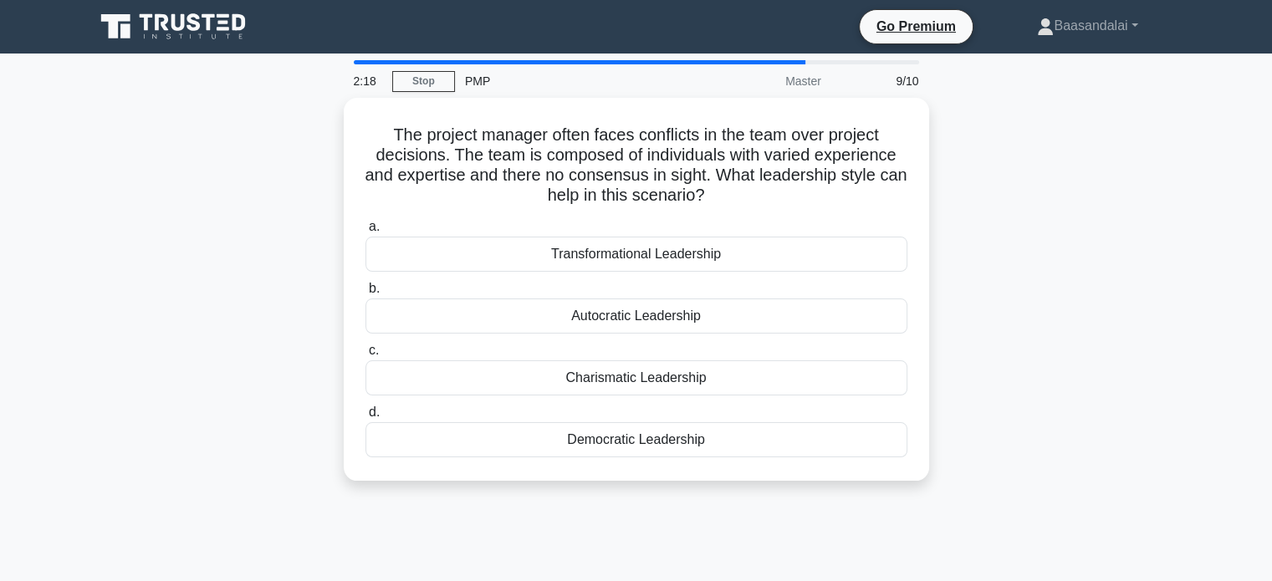
click at [279, 300] on div "The project manager often faces conflicts in the team over project decisions. T…" at bounding box center [636, 299] width 1104 height 403
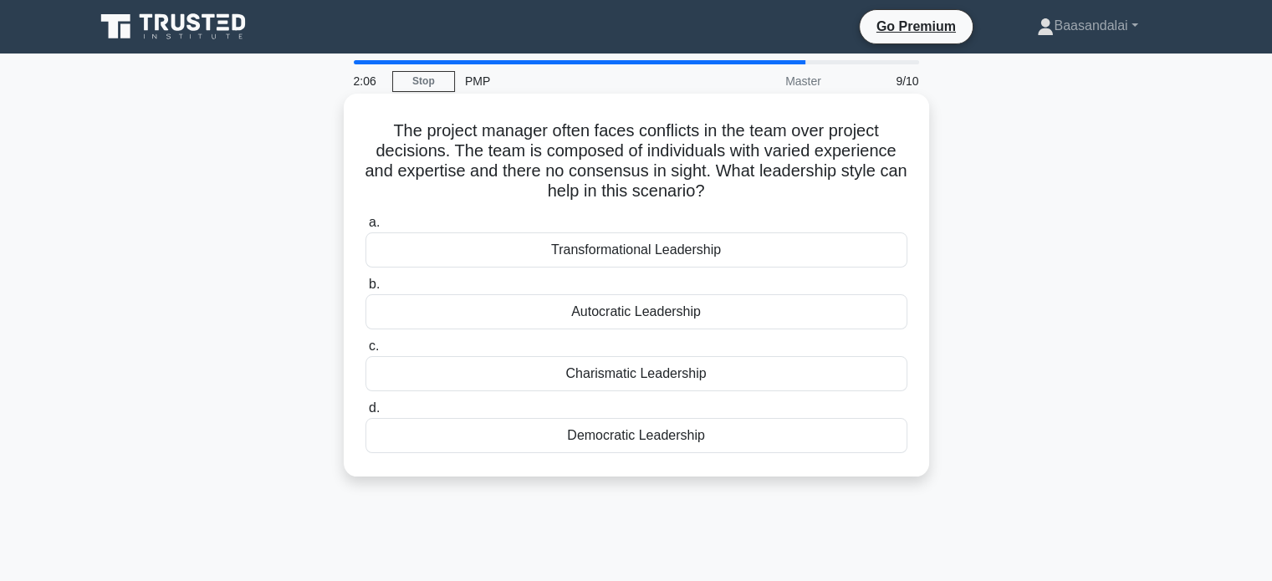
drag, startPoint x: 734, startPoint y: 188, endPoint x: 388, endPoint y: 138, distance: 349.8
click at [388, 138] on h5 "The project manager often faces conflicts in the team over project decisions. T…" at bounding box center [636, 161] width 545 height 82
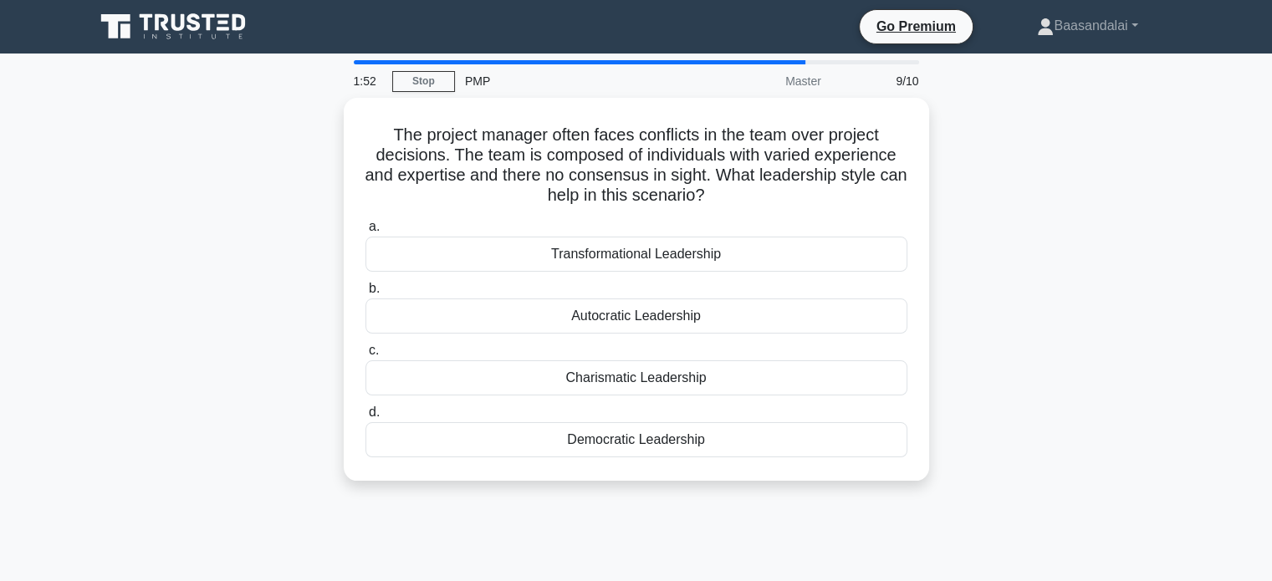
click at [176, 315] on div "The project manager often faces conflicts in the team over project decisions. T…" at bounding box center [636, 299] width 1104 height 403
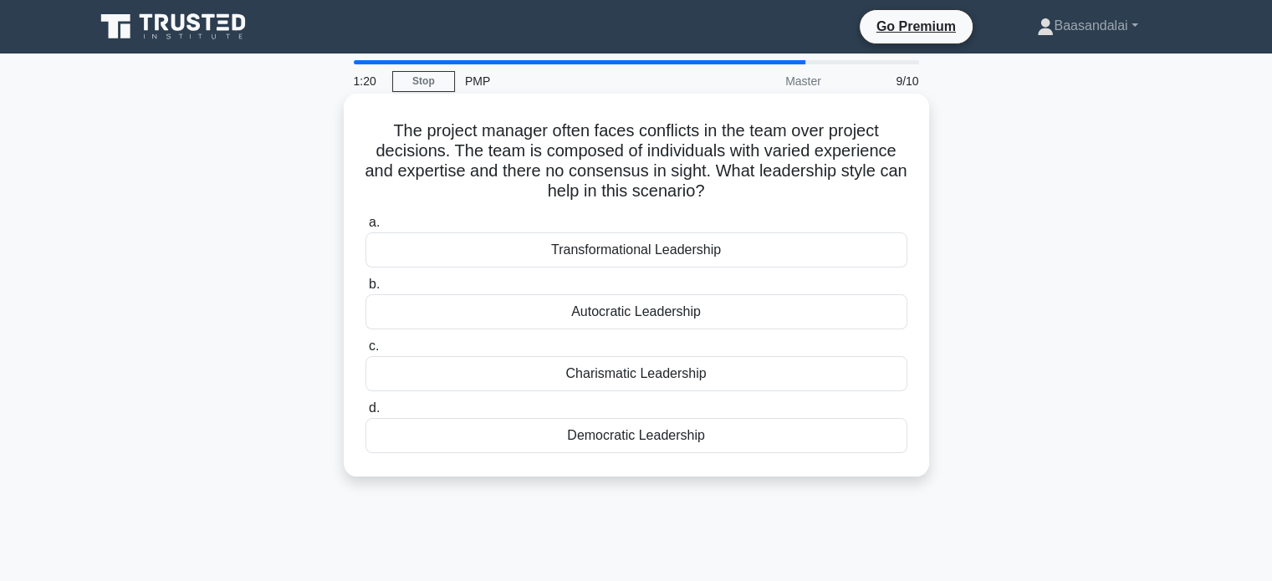
click at [646, 371] on div "Charismatic Leadership" at bounding box center [636, 373] width 542 height 35
click at [365, 352] on input "c. Charismatic Leadership" at bounding box center [365, 346] width 0 height 11
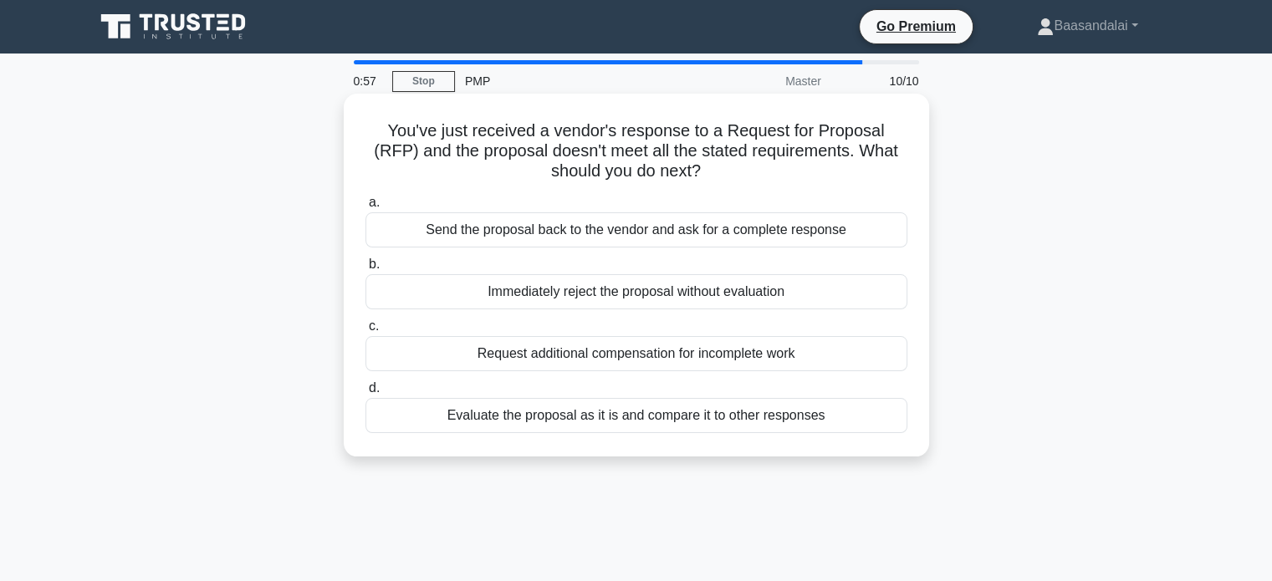
click at [649, 357] on div "Request additional compensation for incomplete work" at bounding box center [636, 353] width 542 height 35
click at [365, 332] on input "c. Request additional compensation for incomplete work" at bounding box center [365, 326] width 0 height 11
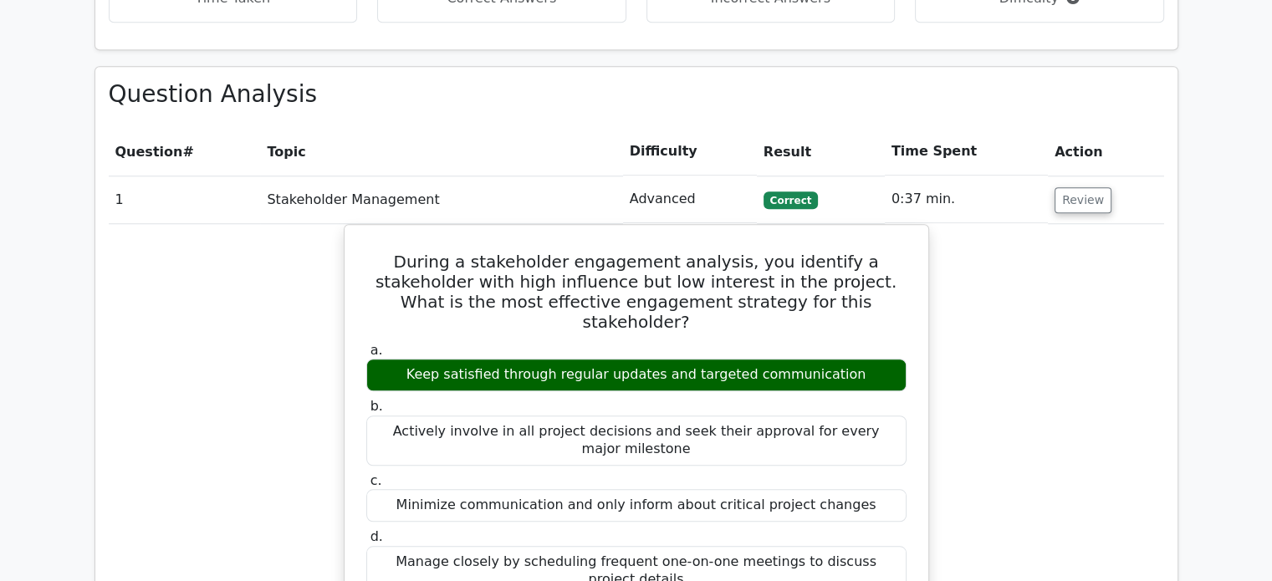
scroll to position [1254, 0]
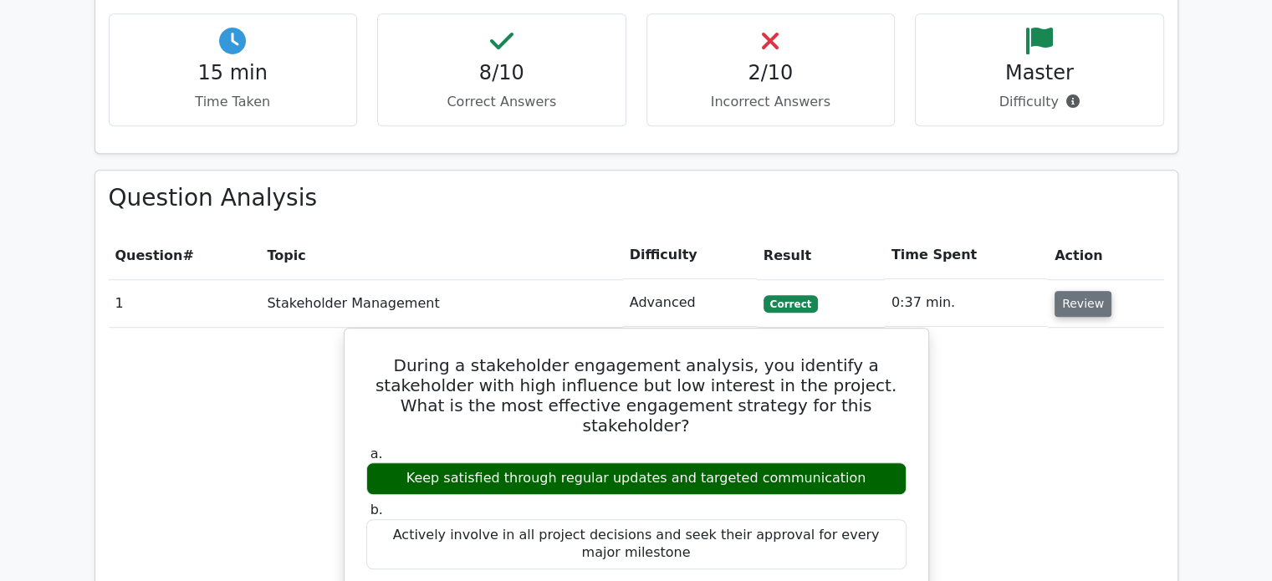
click at [1084, 291] on button "Review" at bounding box center [1082, 304] width 57 height 26
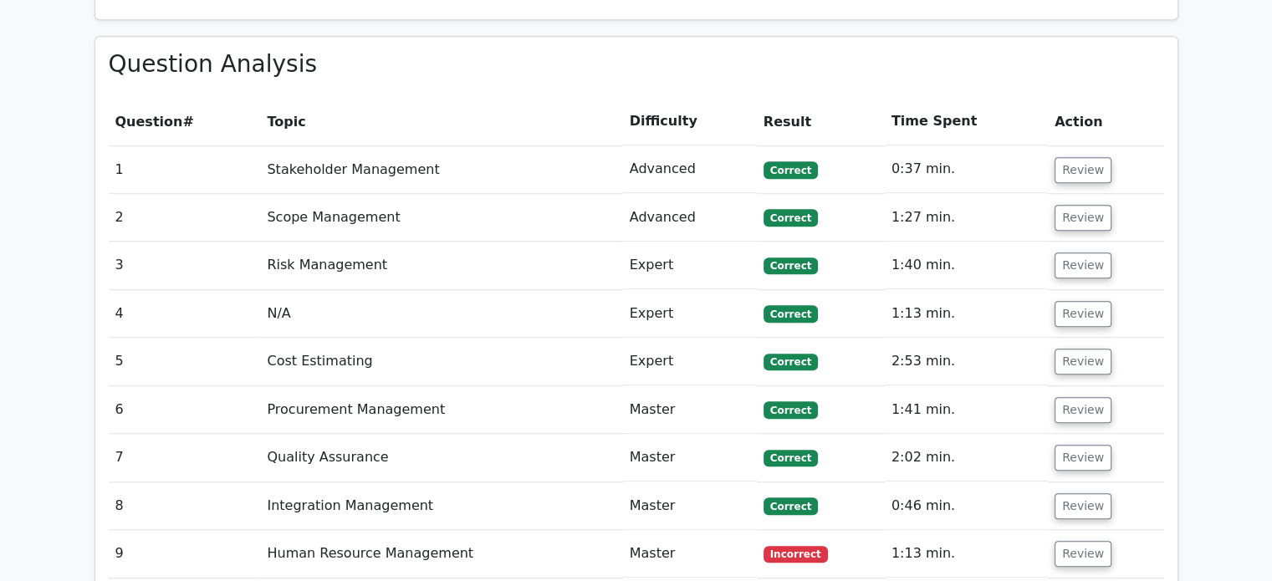
scroll to position [1589, 0]
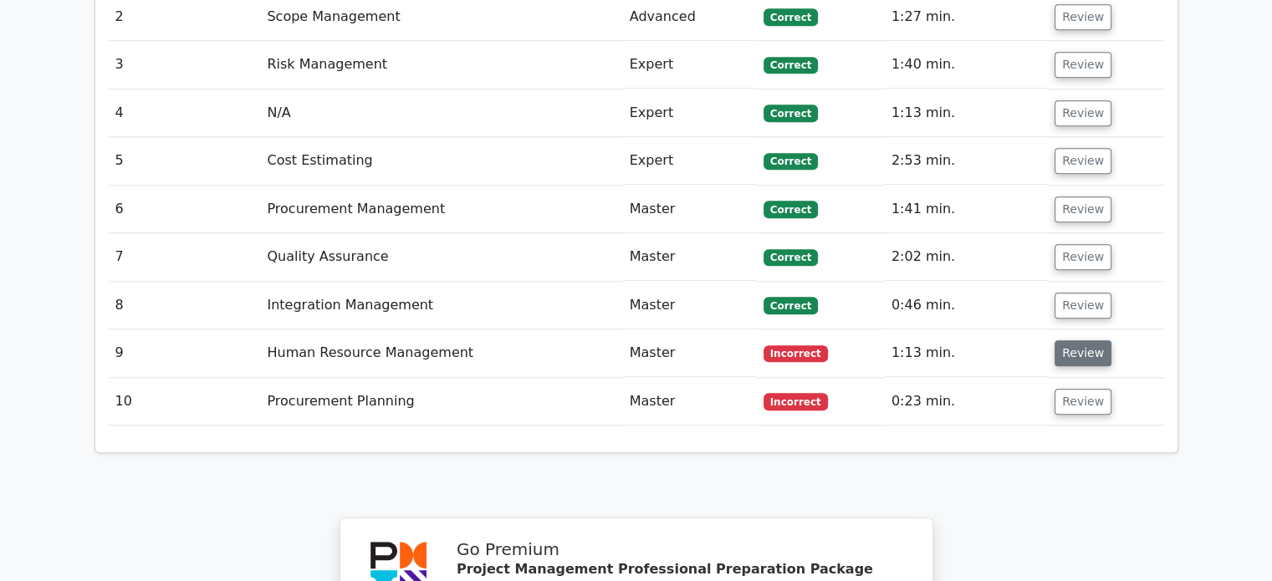
click at [1096, 340] on button "Review" at bounding box center [1082, 353] width 57 height 26
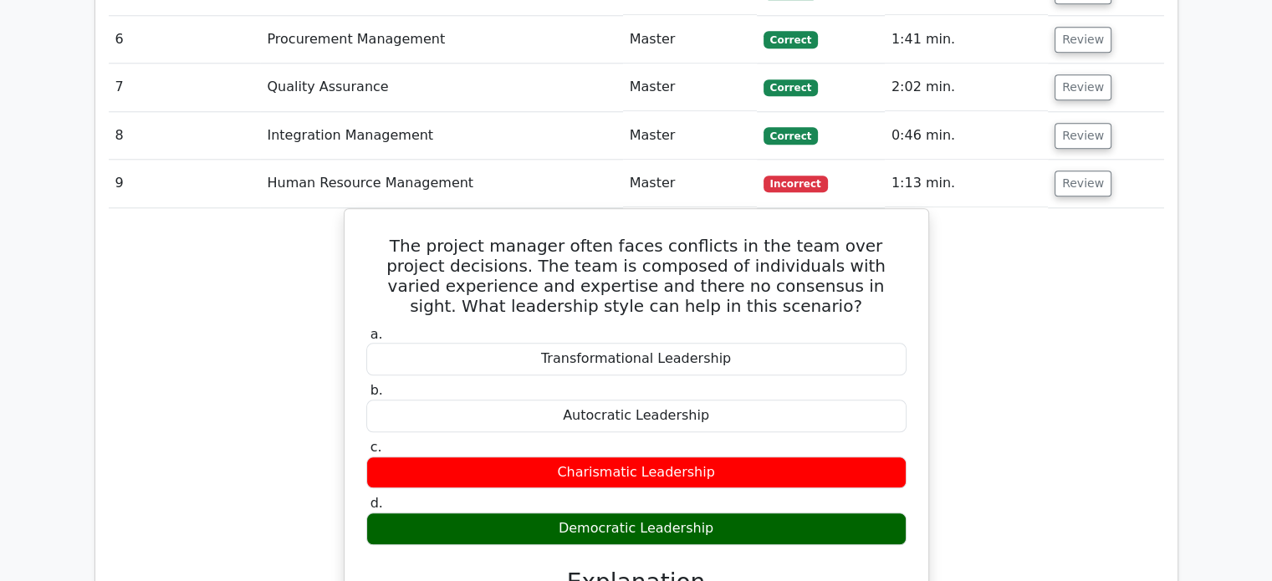
scroll to position [1672, 0]
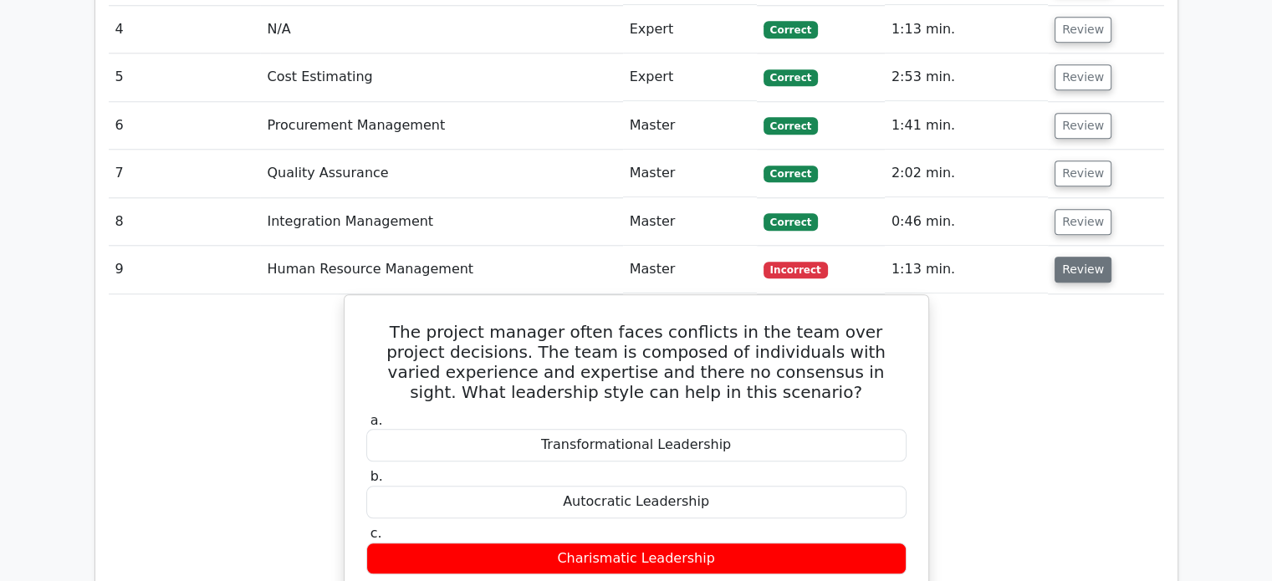
click at [1077, 257] on button "Review" at bounding box center [1082, 270] width 57 height 26
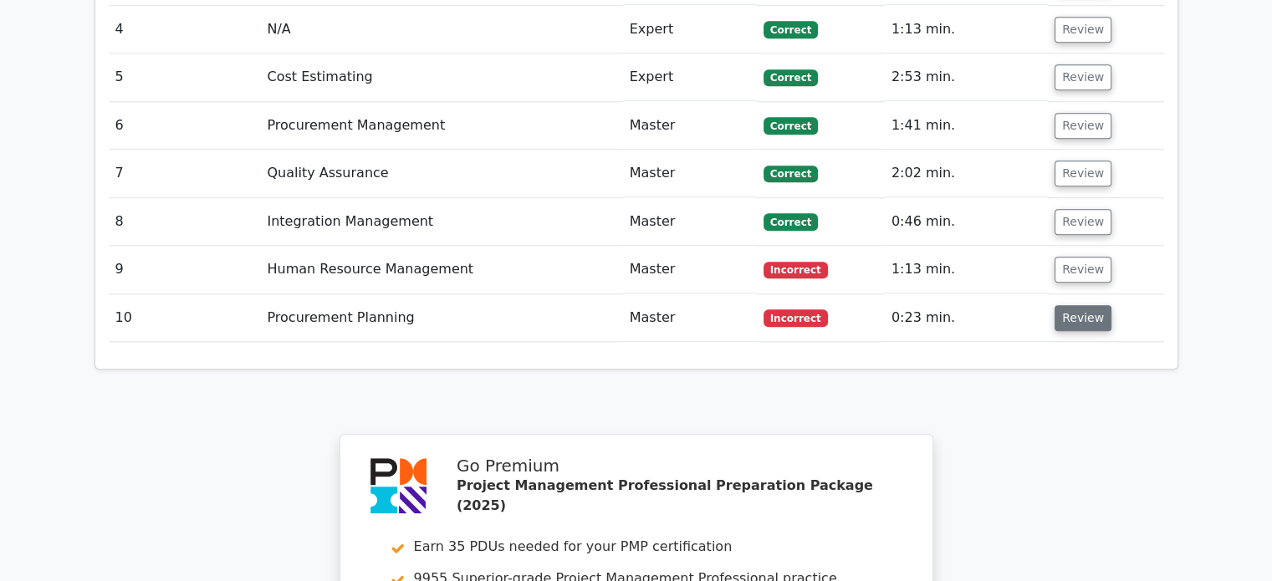
click at [1071, 305] on button "Review" at bounding box center [1082, 318] width 57 height 26
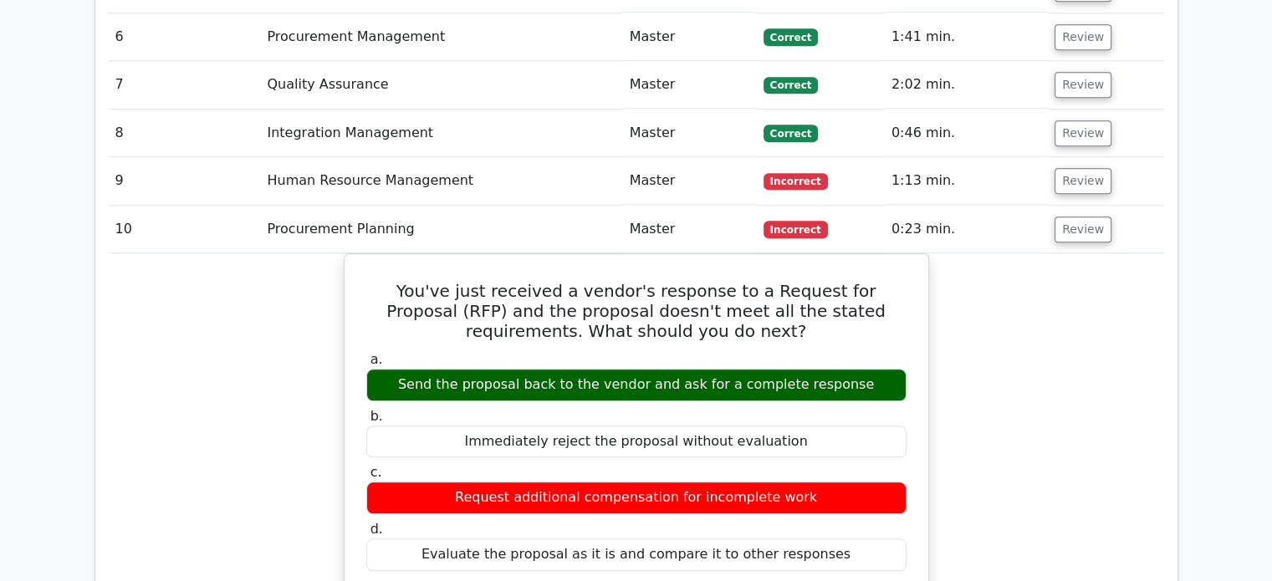
scroll to position [1756, 0]
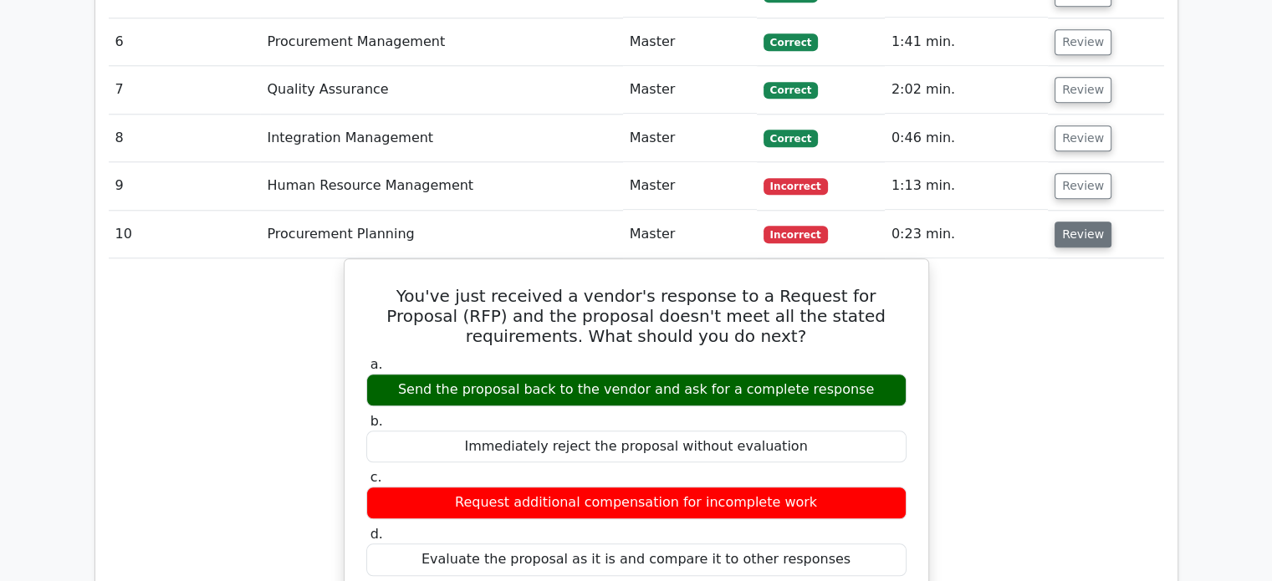
click at [1064, 222] on button "Review" at bounding box center [1082, 235] width 57 height 26
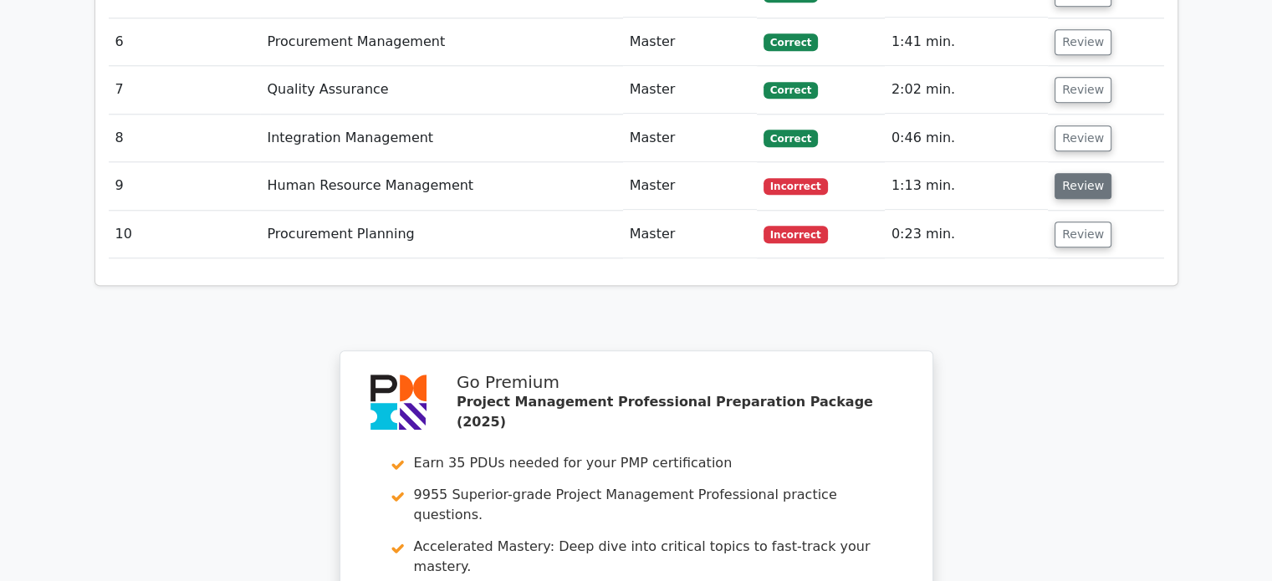
click at [1074, 173] on button "Review" at bounding box center [1082, 186] width 57 height 26
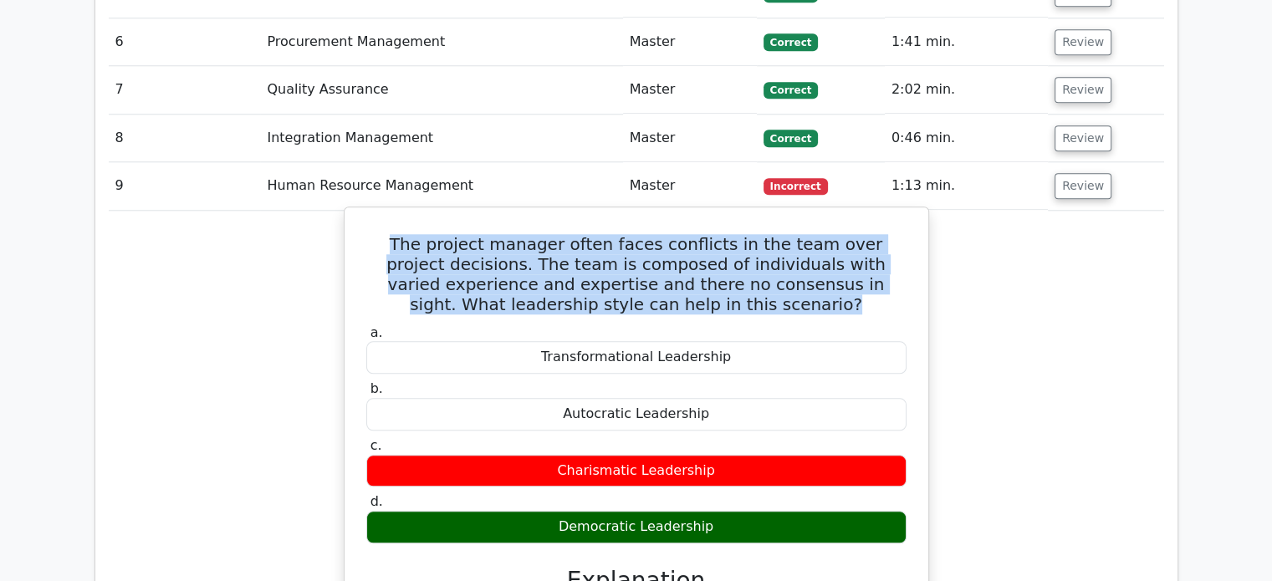
drag, startPoint x: 749, startPoint y: 238, endPoint x: 345, endPoint y: 183, distance: 407.6
copy h5 "The project manager often faces conflicts in the team over project decisions. T…"
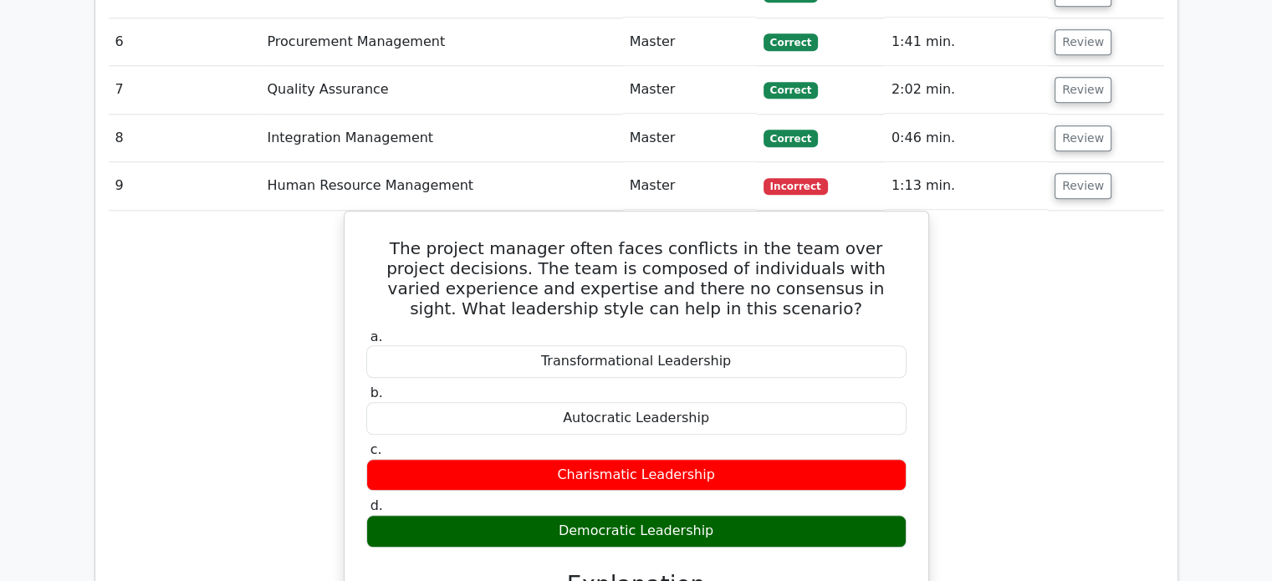
drag, startPoint x: 375, startPoint y: 176, endPoint x: 960, endPoint y: 461, distance: 650.7
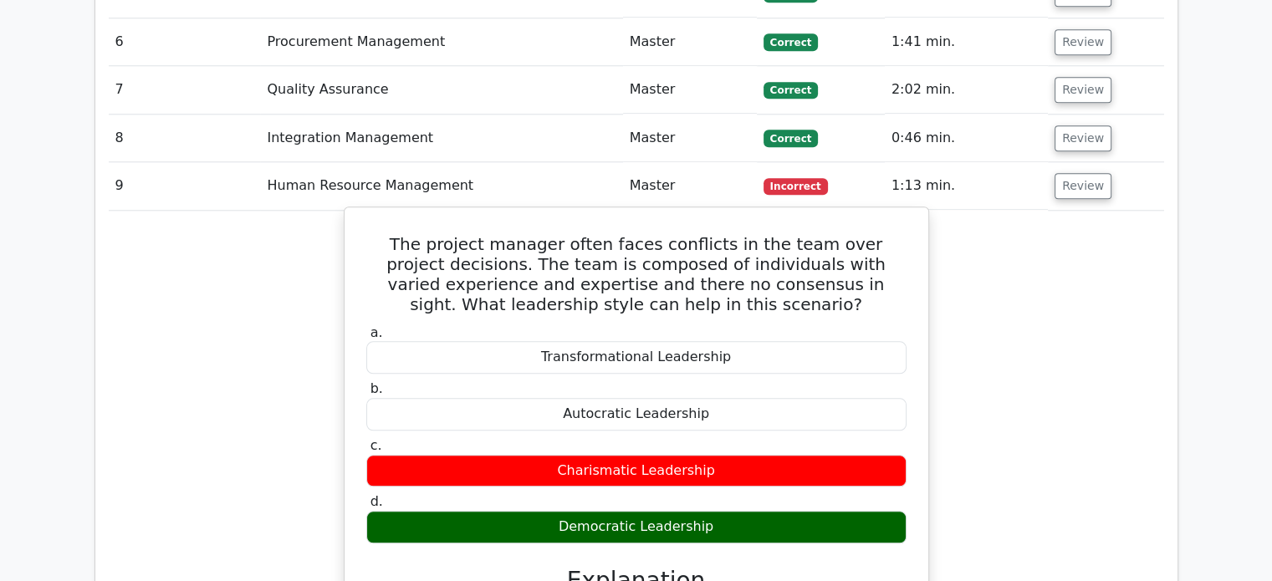
copy div "The project manager often faces conflicts in the team over project decisions. T…"
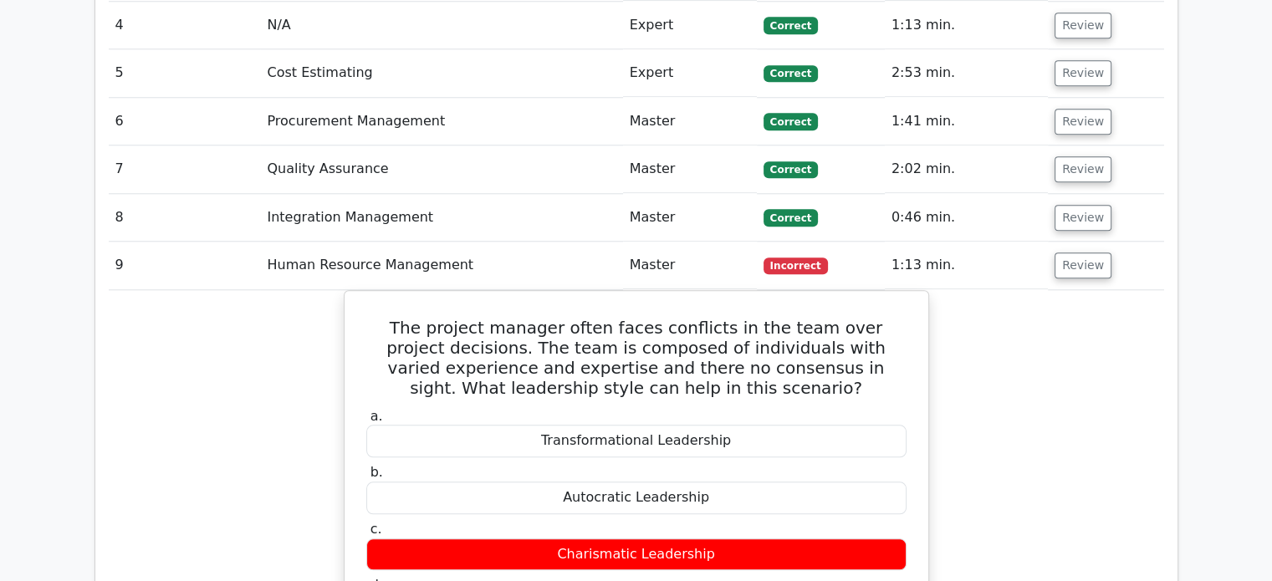
scroll to position [1672, 0]
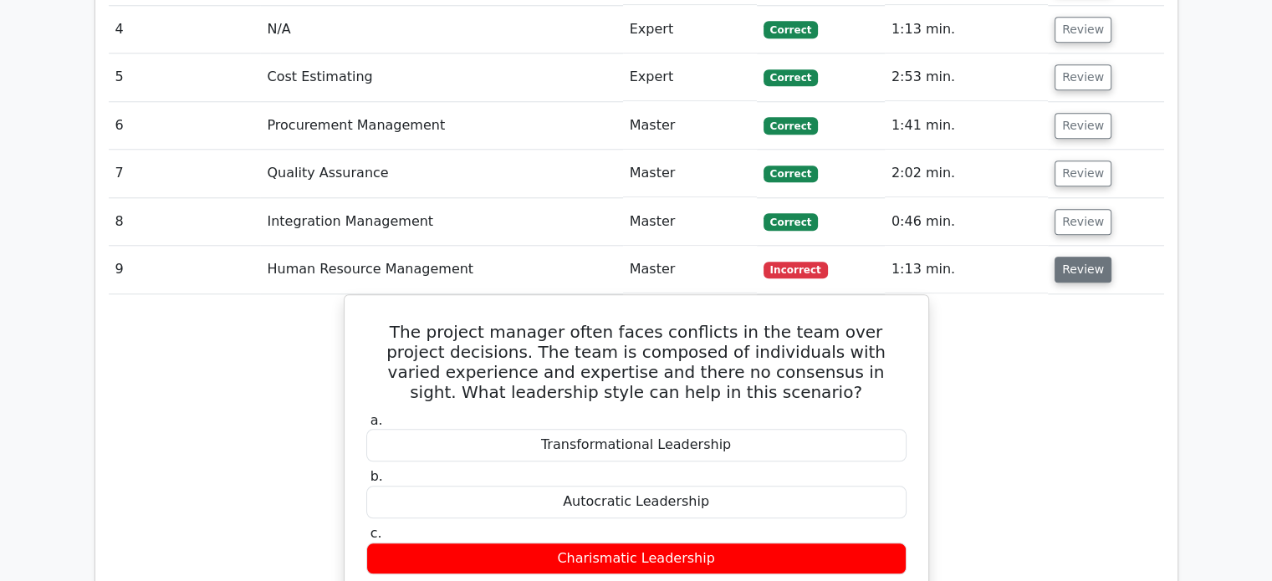
click at [1064, 257] on button "Review" at bounding box center [1082, 270] width 57 height 26
